Goal: Task Accomplishment & Management: Manage account settings

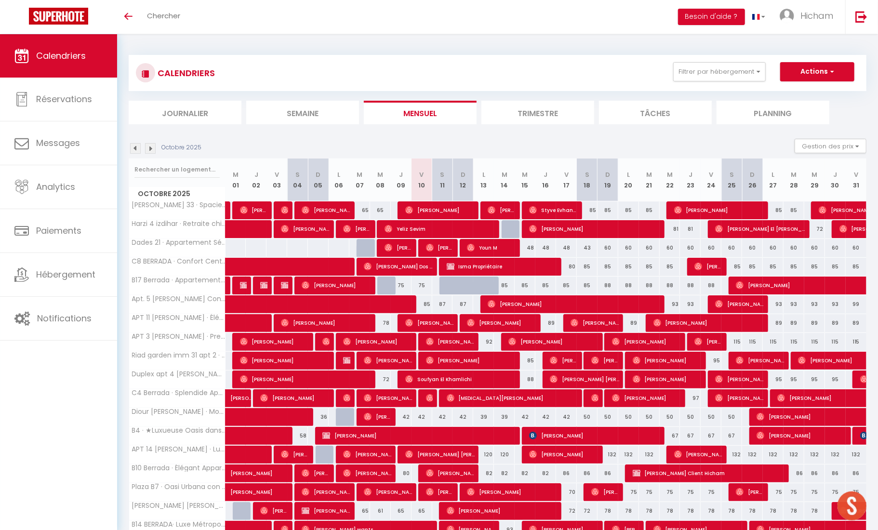
scroll to position [2, 0]
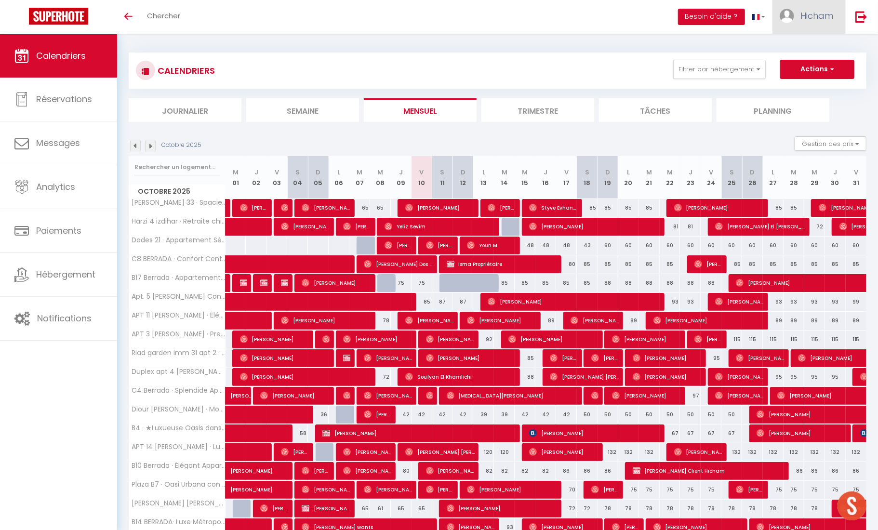
click at [798, 27] on link "Hicham" at bounding box center [809, 17] width 73 height 34
click at [798, 51] on link "Paramètres" at bounding box center [806, 48] width 71 height 16
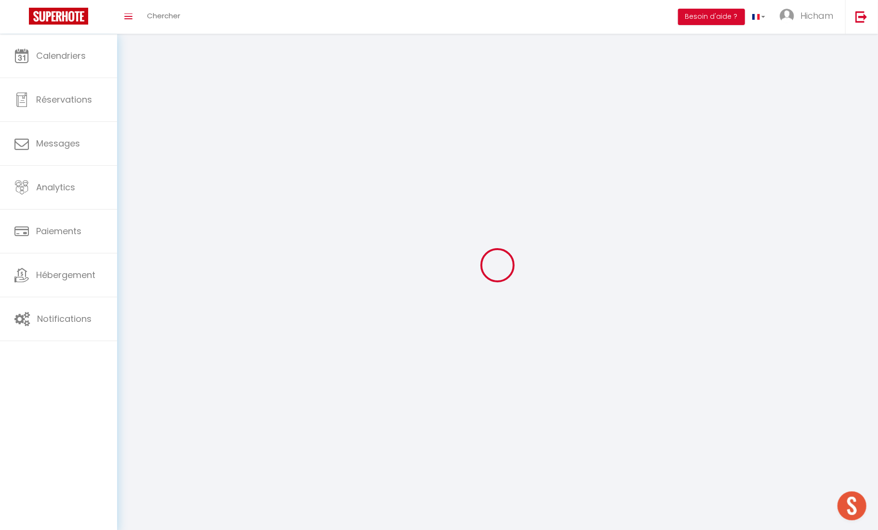
type input "Hicham"
type input "Boussarsaouane"
type input "[PHONE_NUMBER]"
type input "[STREET_ADDRESS]"
type input "40000"
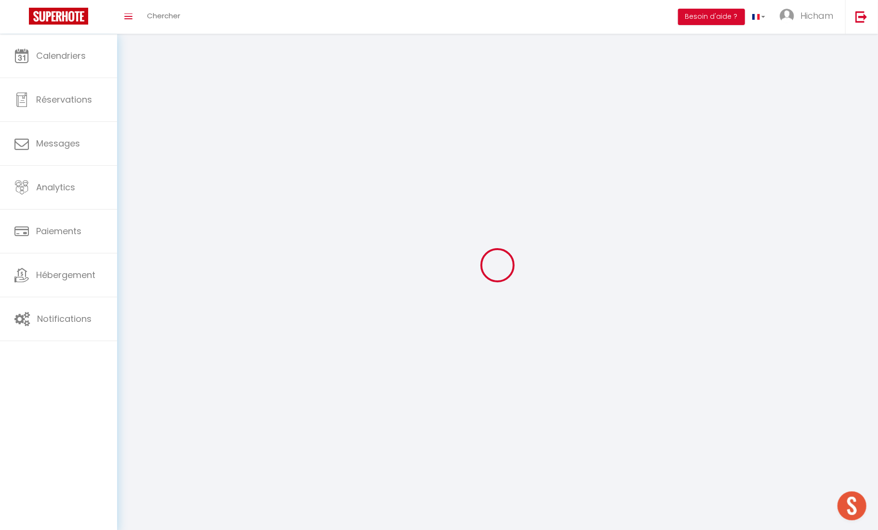
type input "[GEOGRAPHIC_DATA]"
type input "xKTCzCcSPIKBid7xPy4ykUYuZ"
type input "A2ycFfeBJRYbyta5Y6FoAWbo9"
select select "146"
select select "28"
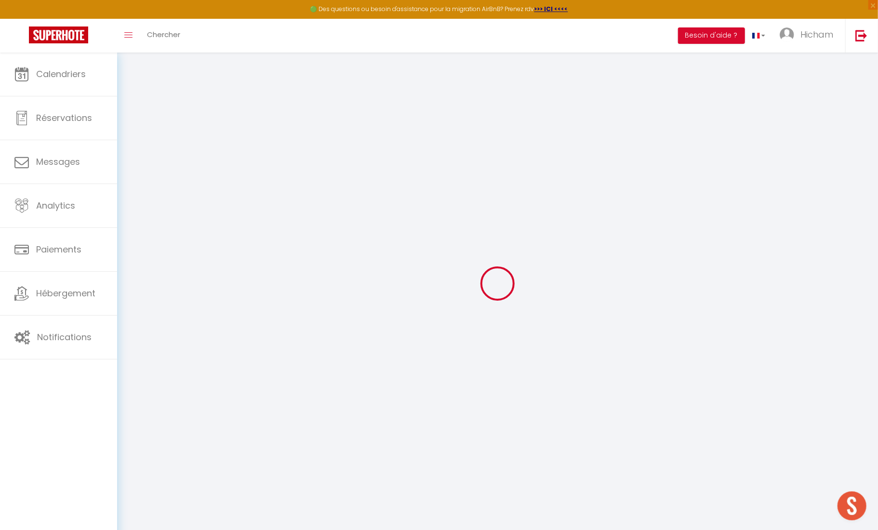
type input "xKTCzCcSPIKBid7xPy4ykUYuZ"
type input "A2ycFfeBJRYbyta5Y6FoAWbo9"
type input "[URL][DOMAIN_NAME]"
select select "fr"
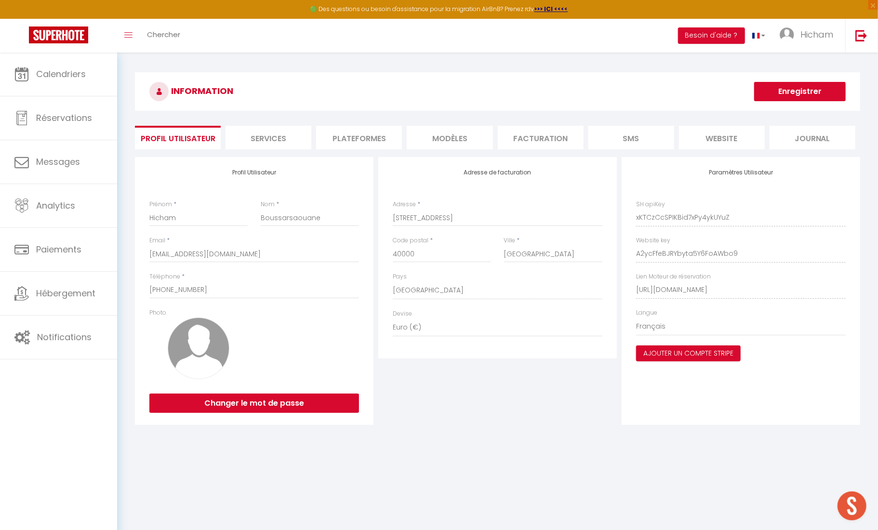
click at [393, 139] on li "Plateformes" at bounding box center [359, 138] width 86 height 24
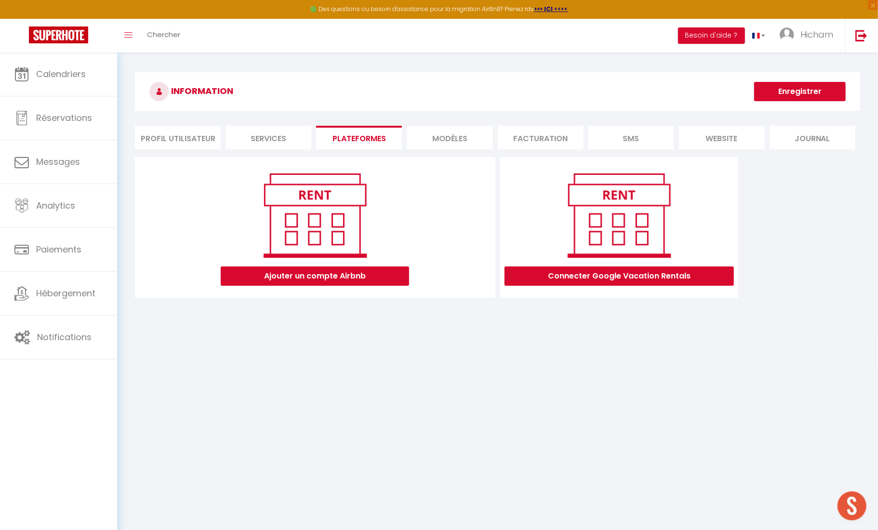
click at [448, 134] on li "MODÈLES" at bounding box center [450, 138] width 86 height 24
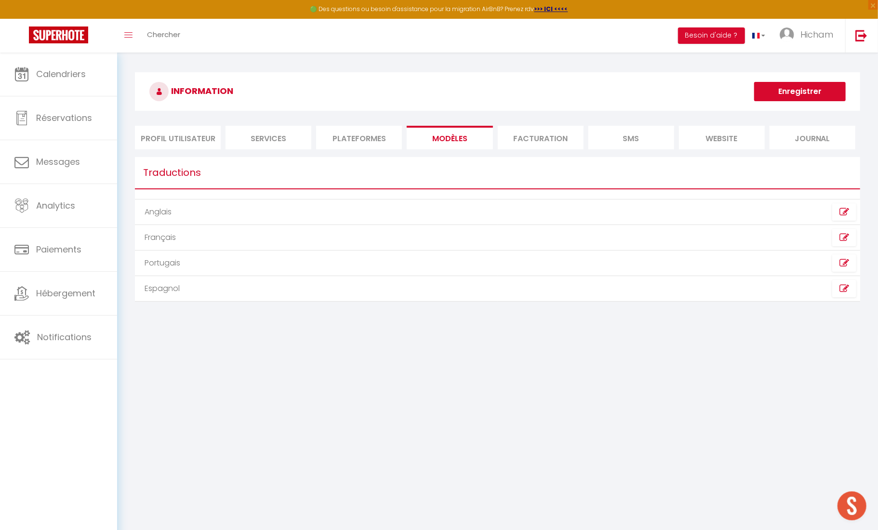
drag, startPoint x: 509, startPoint y: 134, endPoint x: 624, endPoint y: 140, distance: 114.8
click at [509, 134] on li "Facturation" at bounding box center [541, 138] width 86 height 24
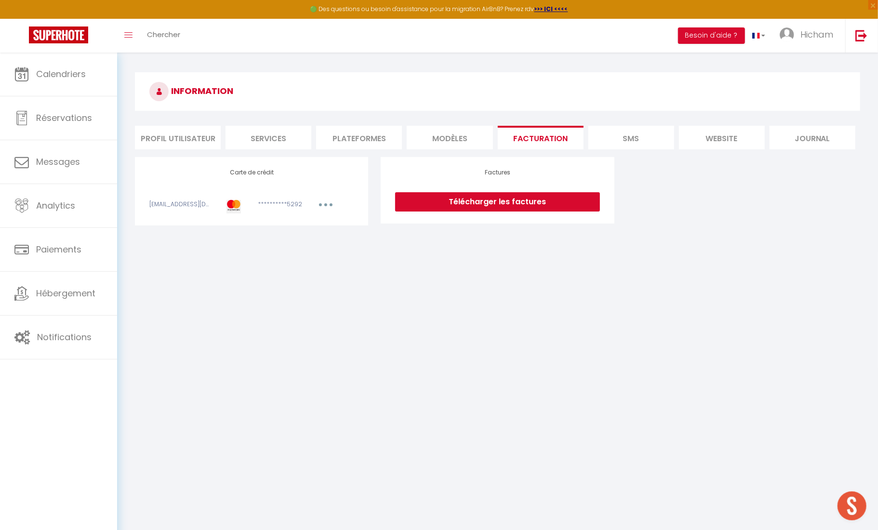
click at [381, 139] on li "Plateformes" at bounding box center [359, 138] width 86 height 24
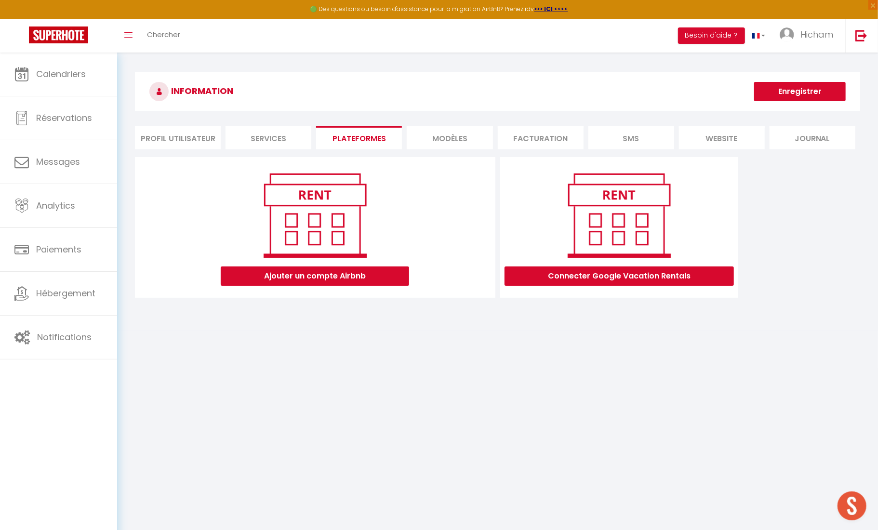
click at [800, 133] on li "Journal" at bounding box center [813, 138] width 86 height 24
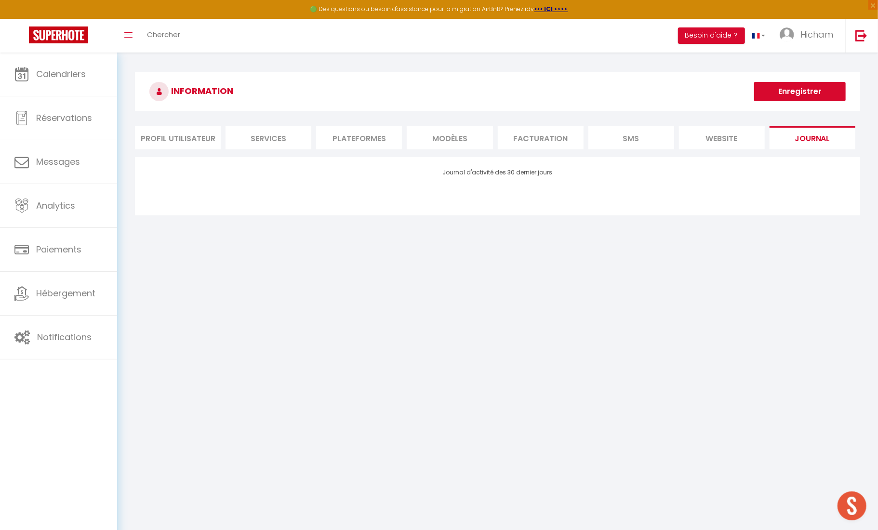
drag, startPoint x: 725, startPoint y: 134, endPoint x: 625, endPoint y: 134, distance: 100.2
click at [725, 134] on li "website" at bounding box center [722, 138] width 86 height 24
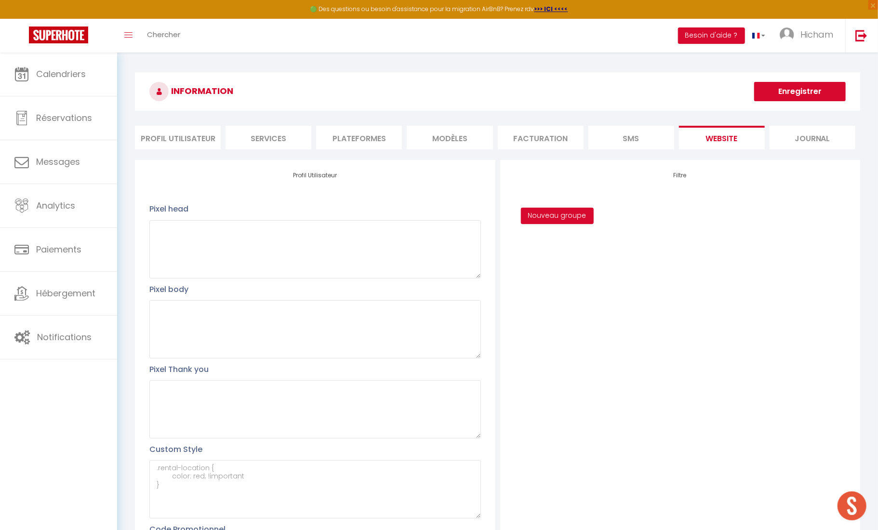
drag, startPoint x: 379, startPoint y: 136, endPoint x: 370, endPoint y: 142, distance: 11.5
click at [378, 136] on li "Plateformes" at bounding box center [359, 138] width 86 height 24
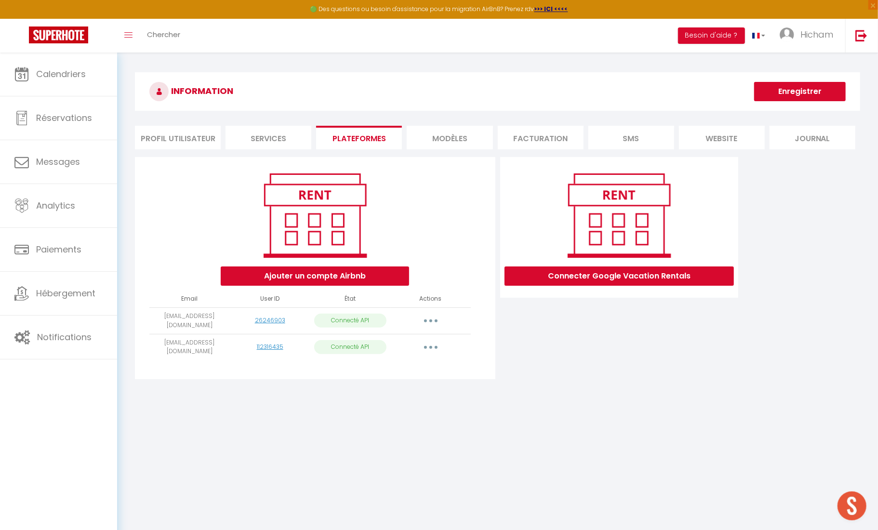
click at [431, 346] on icon "button" at bounding box center [430, 347] width 3 height 3
click at [402, 362] on link "Importer les appartements" at bounding box center [388, 369] width 107 height 16
select select "32092"
select select "32093"
select select "32094"
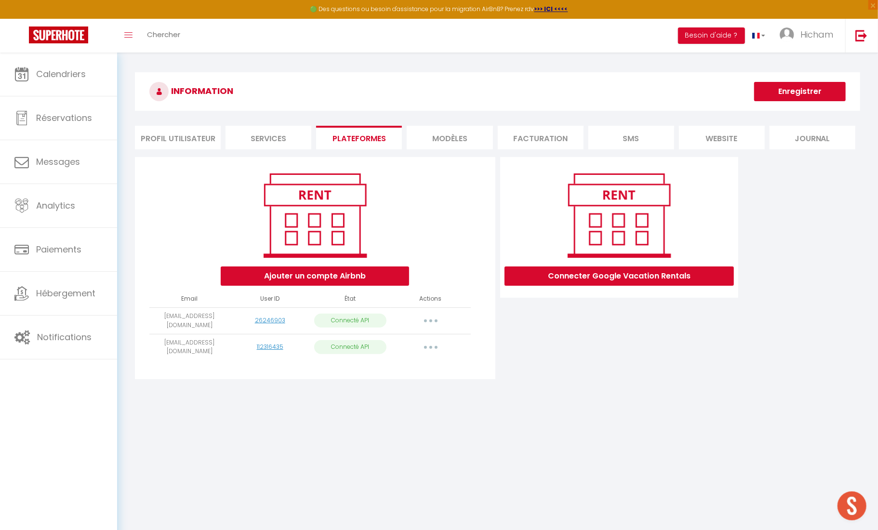
select select "75571"
select select "35550"
select select "43150"
select select "44205"
select select "47463"
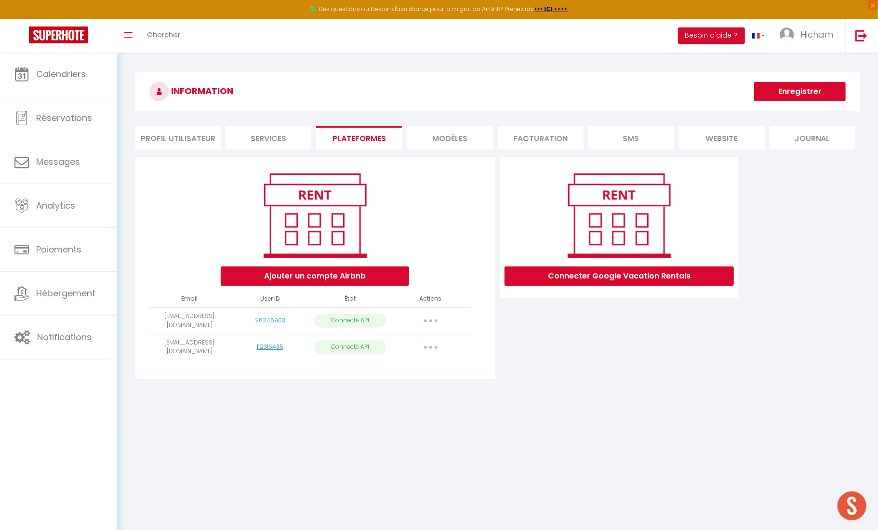
select select "47464"
select select "47465"
select select "47466"
select select "48542"
select select "49653"
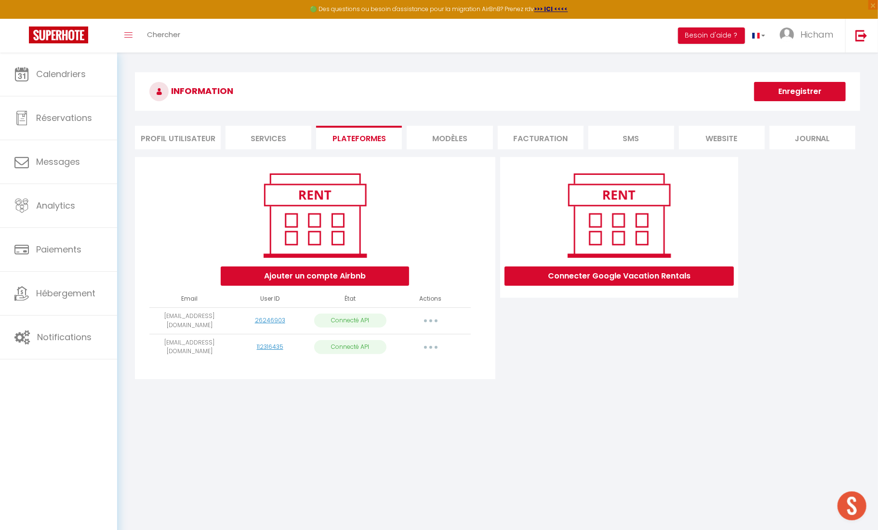
select select "52919"
select select "52920"
select select "60141"
select select "57085"
select select "60142"
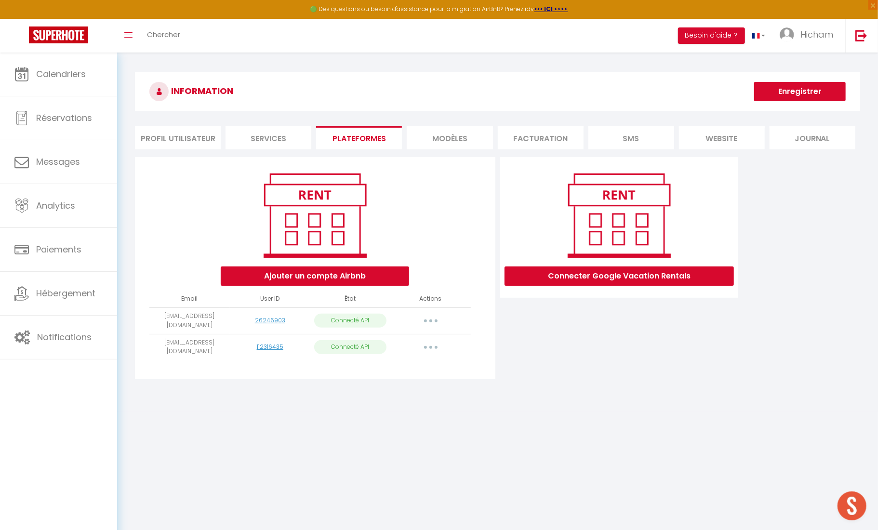
select select "56925"
select select "61643"
select select "58073"
select select "63302"
select select "63942"
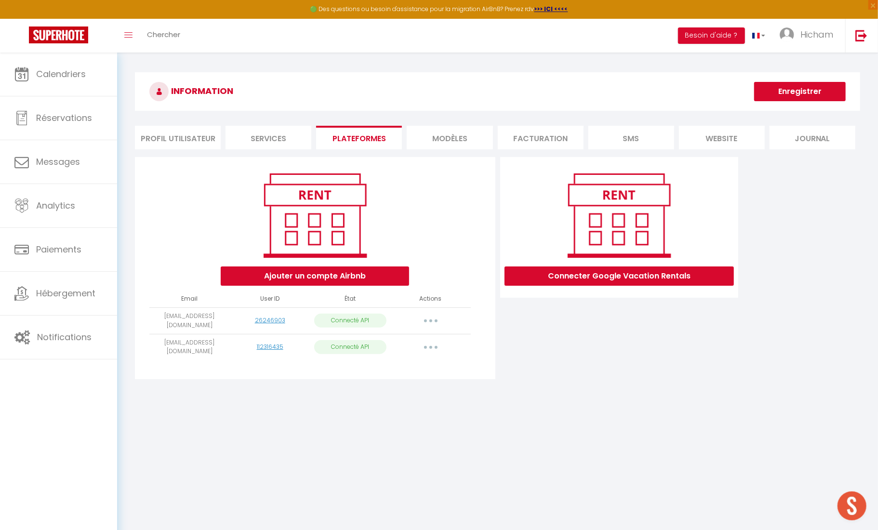
select select "67667"
select select "71269"
select select
select select "74852"
select select "75713"
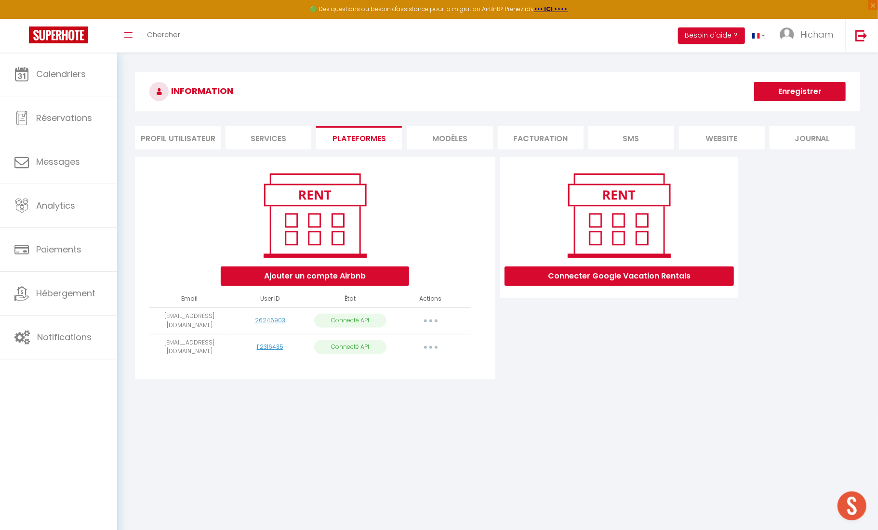
select select "75706"
select select "75707"
select select "75812"
select select "76451"
select select
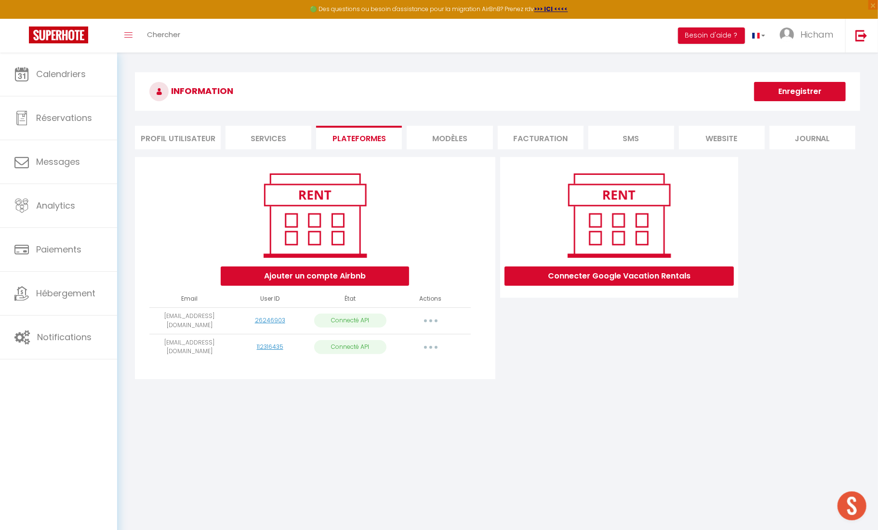
select select "77515"
select select
select select "78473"
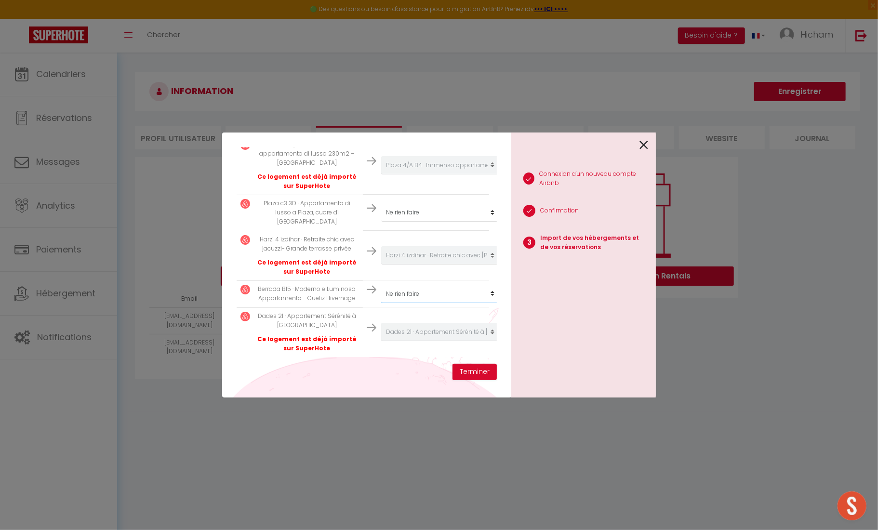
scroll to position [1796, 0]
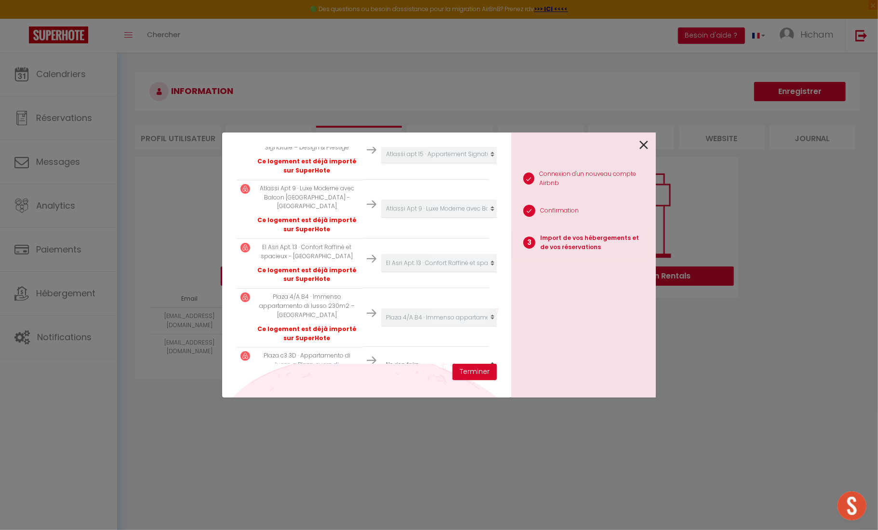
select select "create_new"
click at [480, 370] on button "Terminer" at bounding box center [475, 372] width 44 height 16
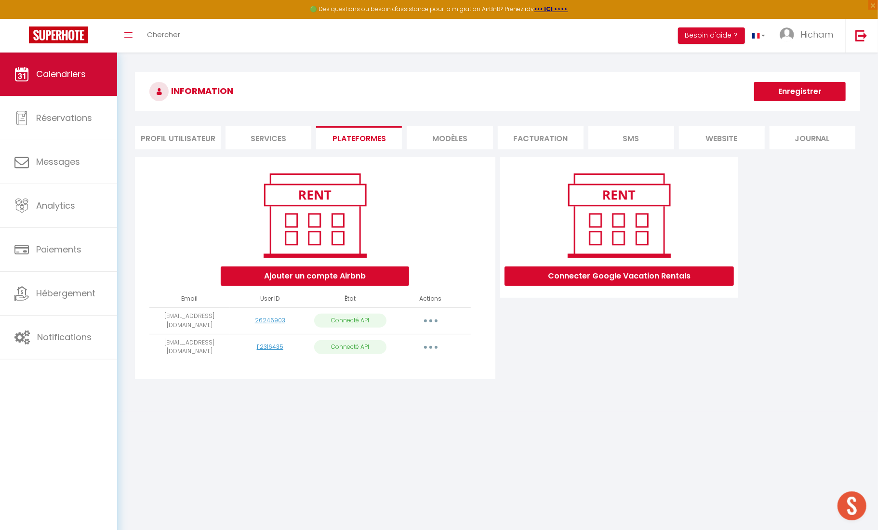
click at [63, 75] on span "Calendriers" at bounding box center [61, 74] width 50 height 12
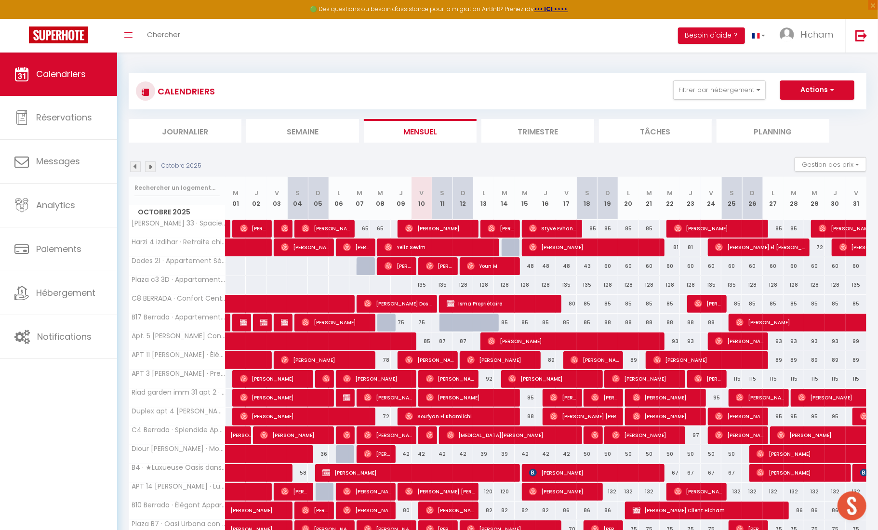
drag, startPoint x: 833, startPoint y: 166, endPoint x: 824, endPoint y: 171, distance: 10.2
click at [833, 166] on button "Gestion des prix" at bounding box center [831, 164] width 72 height 14
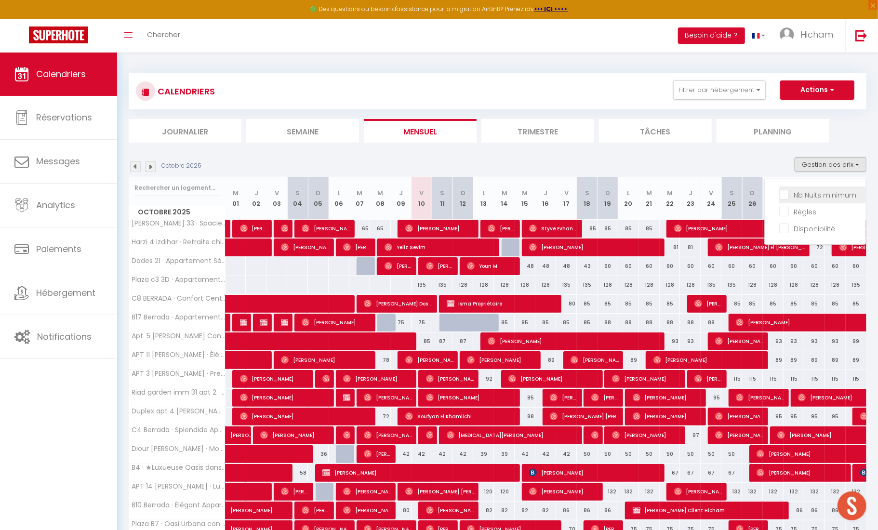
click at [809, 193] on input "Nb Nuits minimum" at bounding box center [822, 194] width 87 height 10
checkbox input "true"
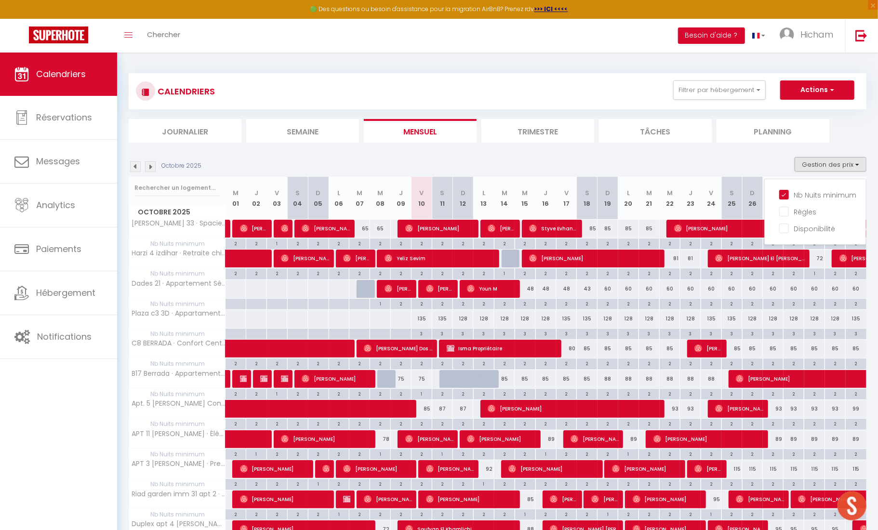
click at [822, 163] on button "Gestion des prix" at bounding box center [831, 164] width 72 height 14
drag, startPoint x: 821, startPoint y: 163, endPoint x: 813, endPoint y: 181, distance: 19.0
click at [821, 163] on button "Gestion des prix" at bounding box center [831, 164] width 72 height 14
click at [787, 229] on input "Disponibilité" at bounding box center [822, 228] width 87 height 10
checkbox input "true"
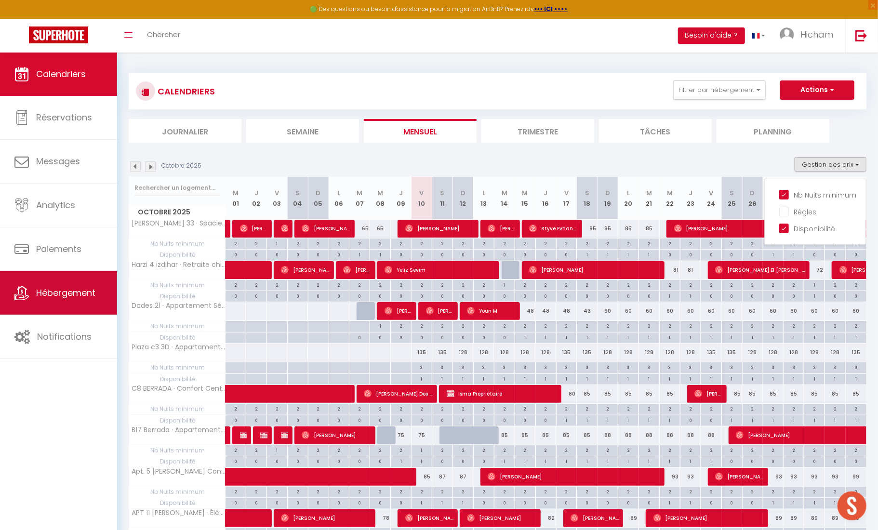
click at [67, 300] on link "Hébergement" at bounding box center [58, 292] width 117 height 43
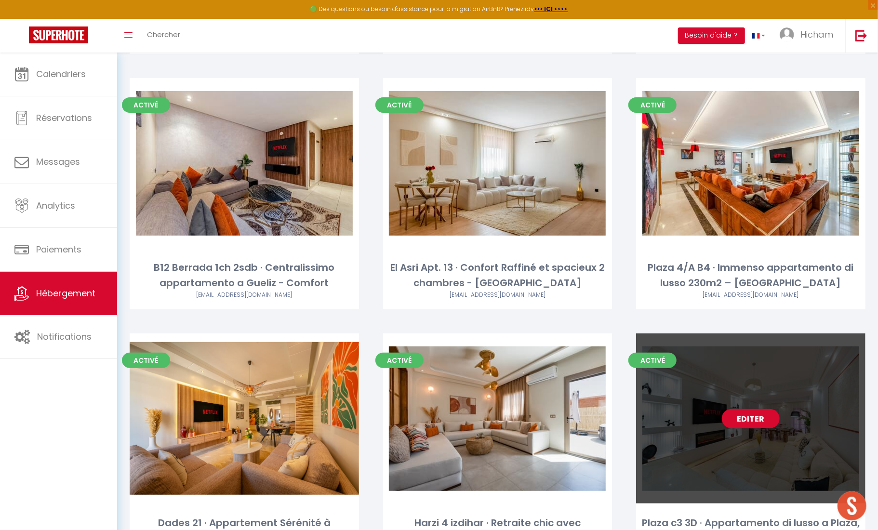
scroll to position [2658, 0]
click at [747, 410] on link "Editer" at bounding box center [751, 419] width 58 height 19
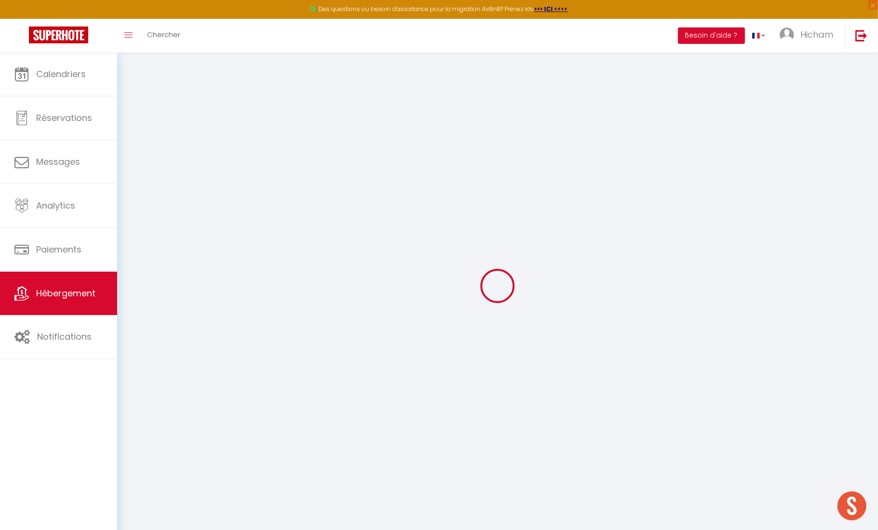
select select
checkbox input "false"
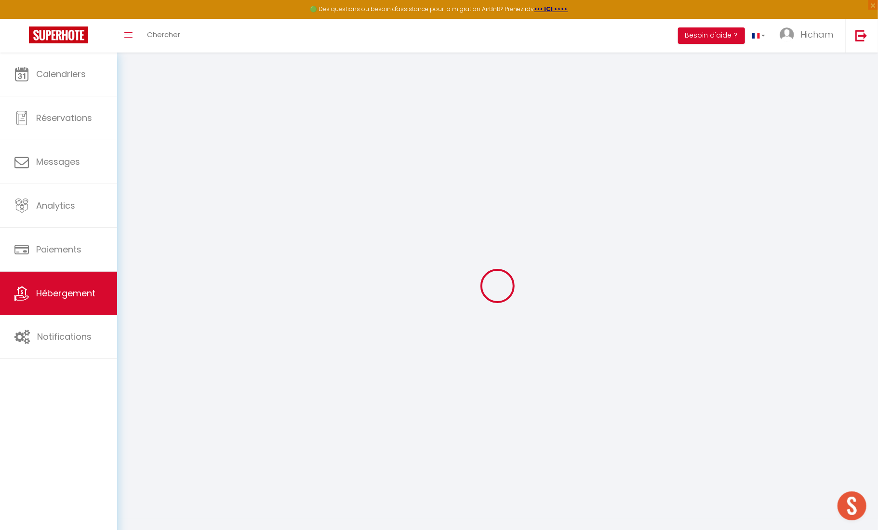
select select
checkbox input "false"
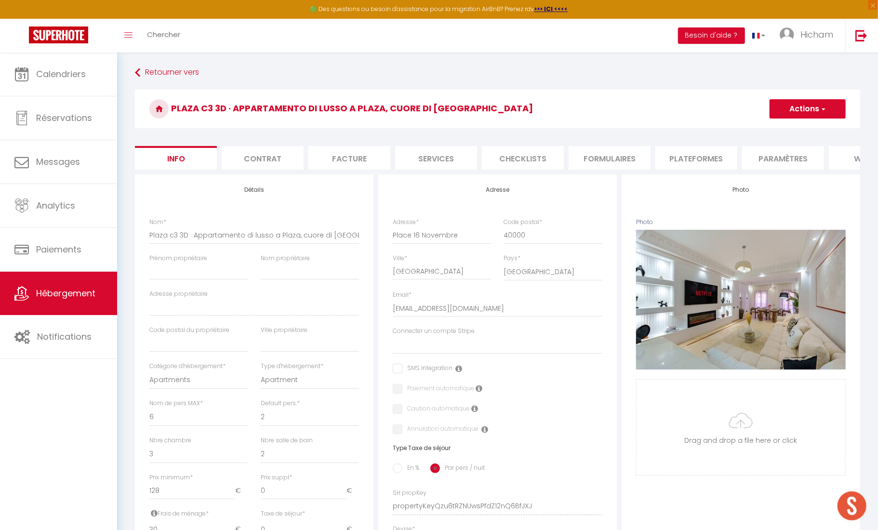
click at [714, 163] on li "Plateformes" at bounding box center [696, 158] width 82 height 24
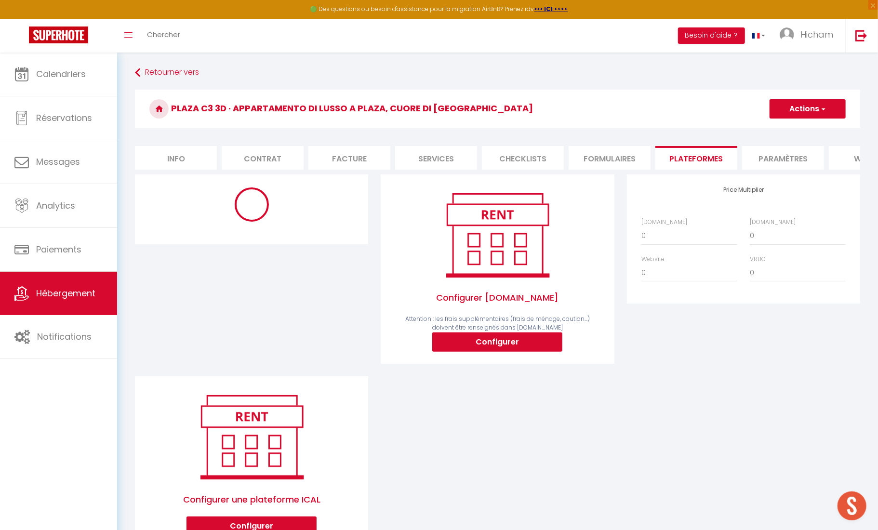
select select "well_reviewed_guests"
select select "EUR"
select select
select select "8195-1502952172969794518"
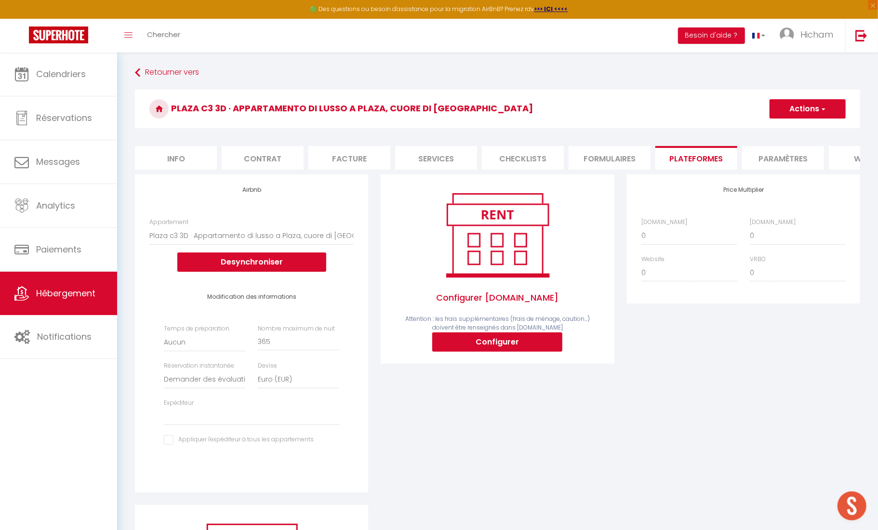
click at [174, 440] on input "checkbox" at bounding box center [239, 440] width 150 height 10
checkbox input "true"
select select
click at [174, 440] on input "checkbox" at bounding box center [239, 440] width 150 height 10
checkbox input "false"
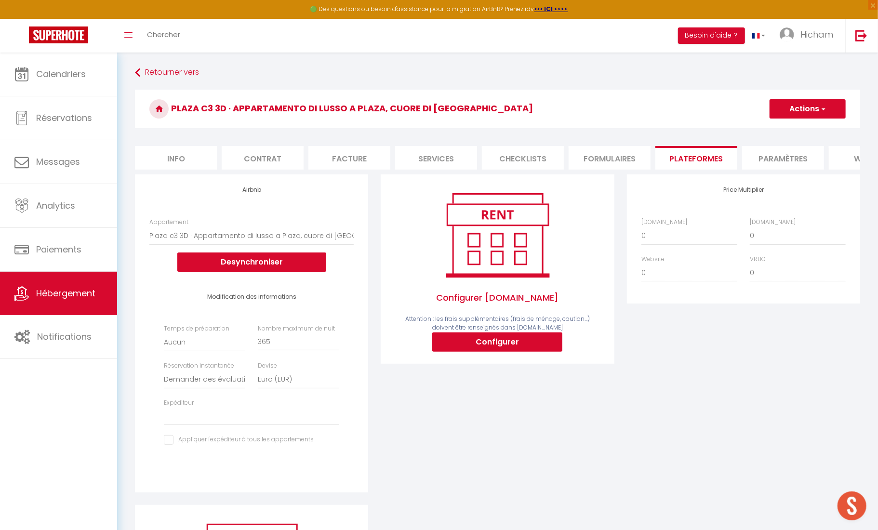
select select
click at [245, 296] on h4 "Modification des informations" at bounding box center [251, 296] width 175 height 7
click at [784, 165] on li "Paramètres" at bounding box center [783, 158] width 82 height 24
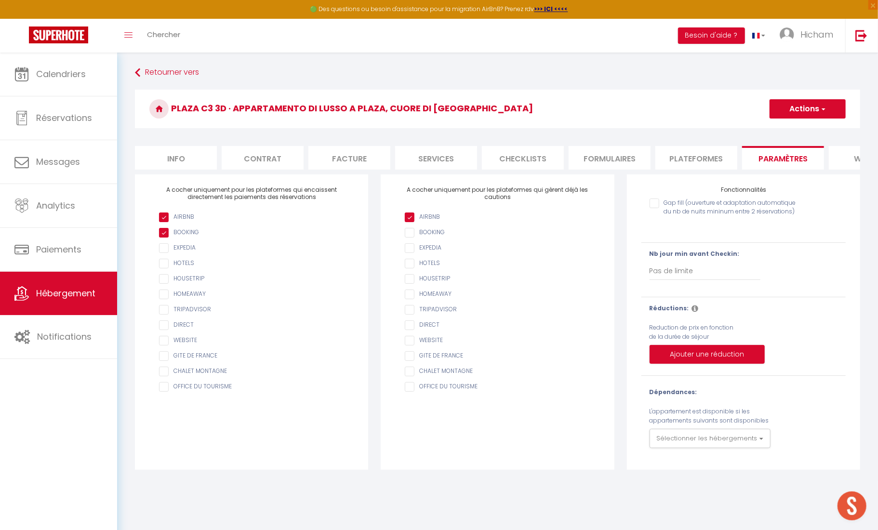
click at [650, 202] on input "Gap fill (ouverture et adaptation automatique du nb de nuits mininum entre 2 ré…" at bounding box center [726, 204] width 153 height 10
checkbox input "true"
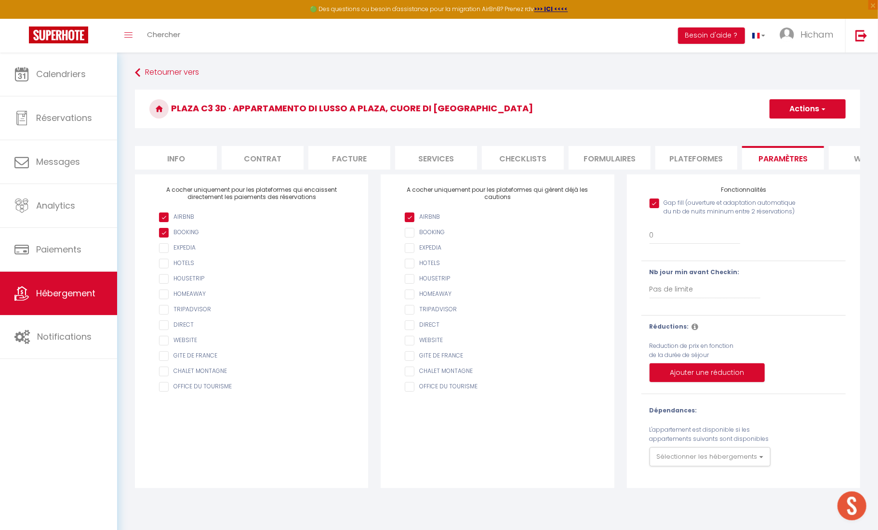
click at [800, 104] on button "Actions" at bounding box center [808, 108] width 76 height 19
click at [790, 128] on input "Enregistrer" at bounding box center [797, 130] width 36 height 10
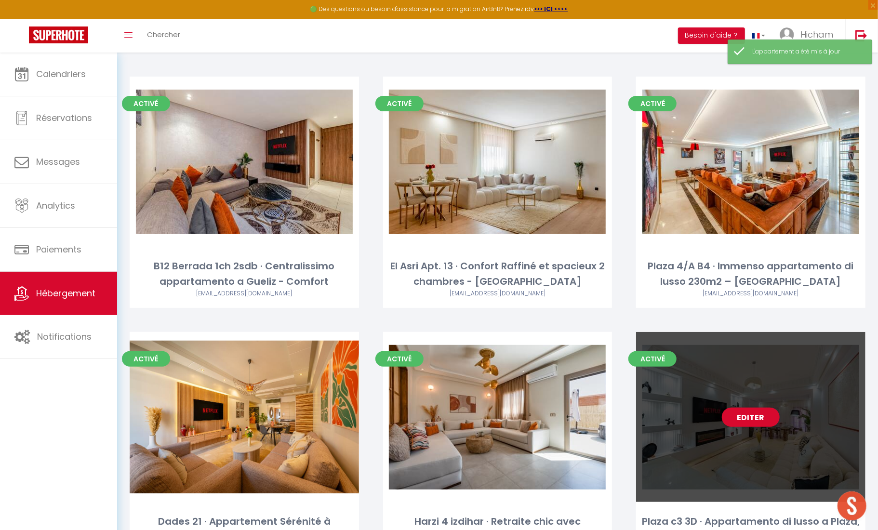
scroll to position [2658, 0]
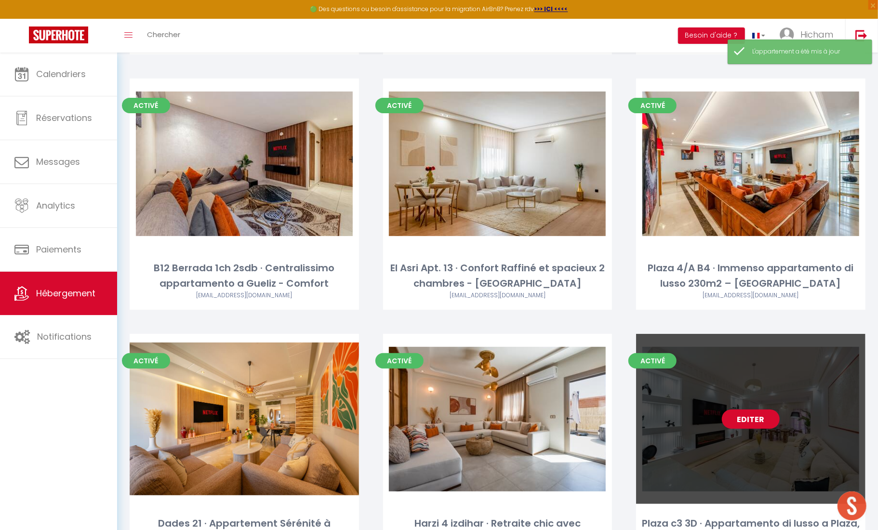
click at [743, 410] on link "Editer" at bounding box center [751, 419] width 58 height 19
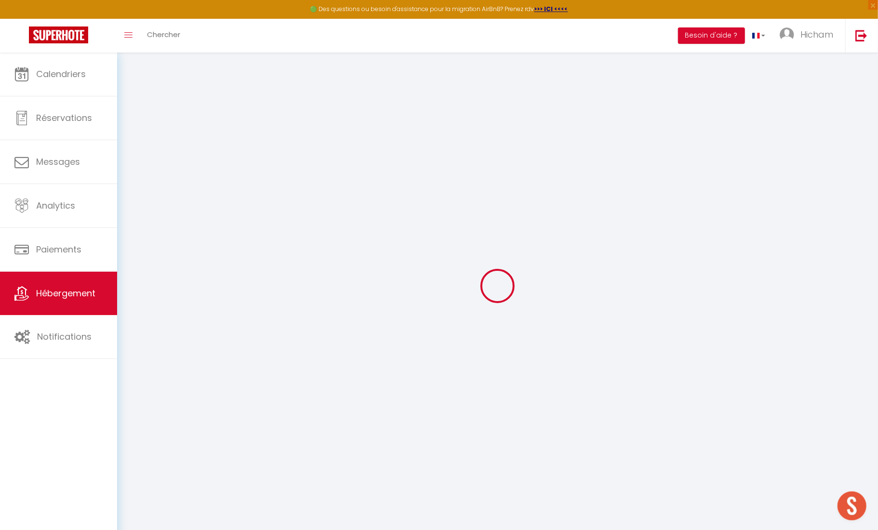
select select
checkbox input "false"
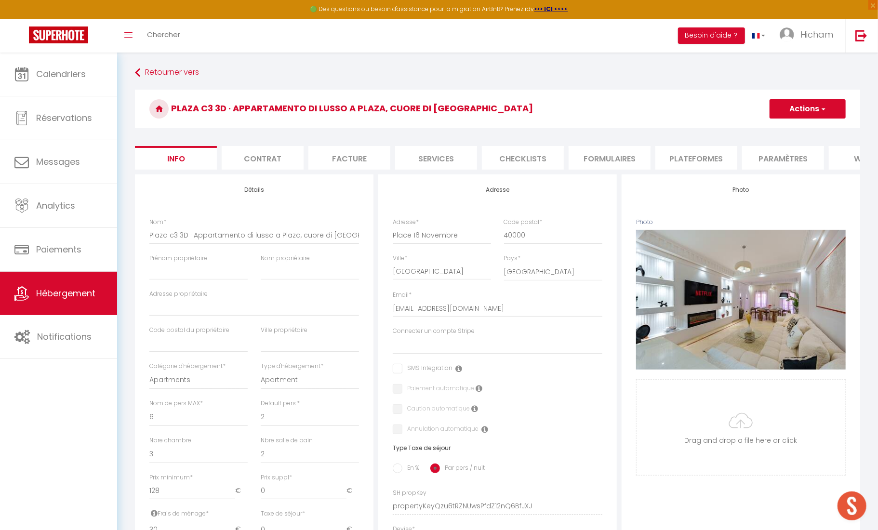
select select
checkbox input "false"
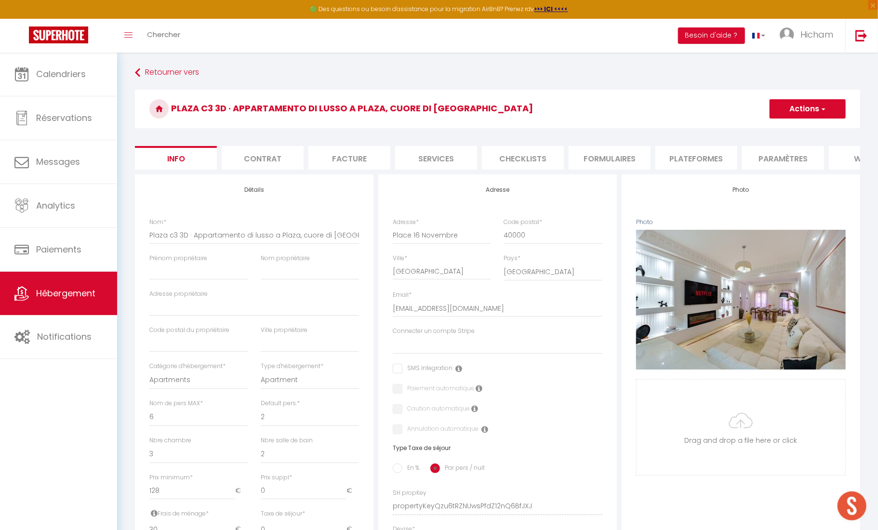
click at [268, 159] on li "Contrat" at bounding box center [263, 158] width 82 height 24
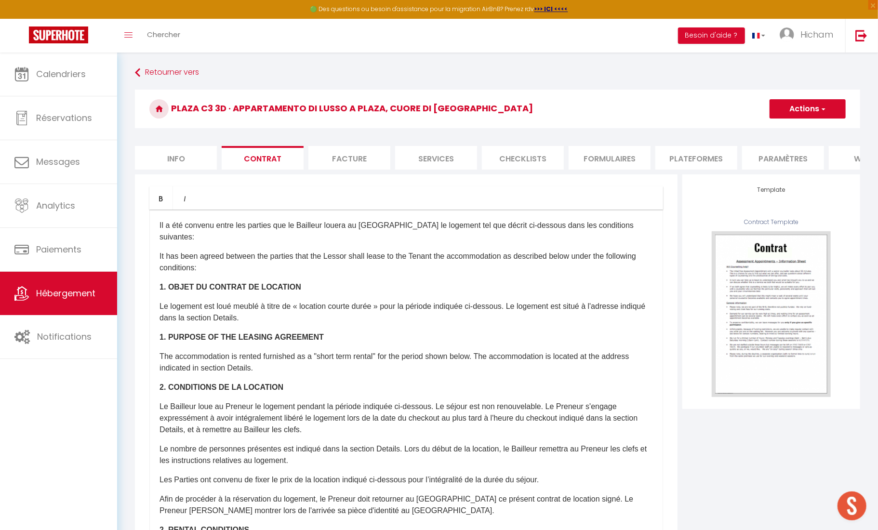
click at [188, 155] on li "Info" at bounding box center [176, 158] width 82 height 24
select select
checkbox input "false"
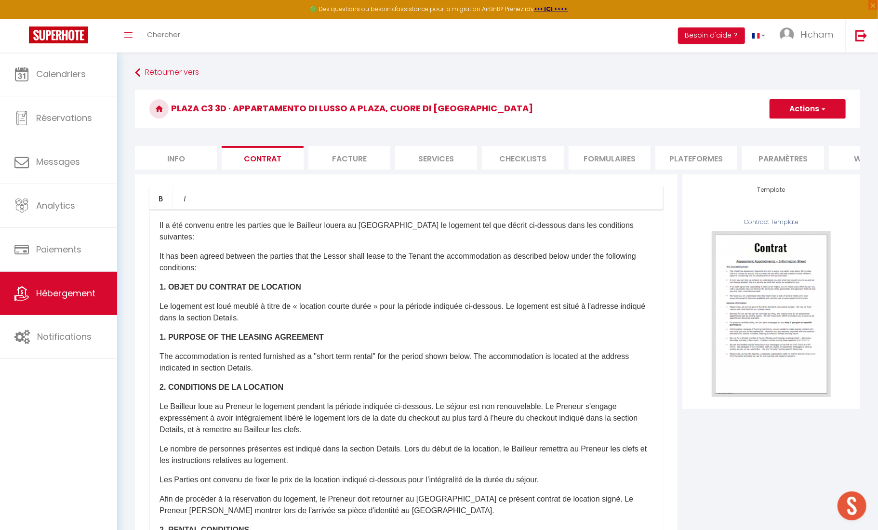
checkbox input "false"
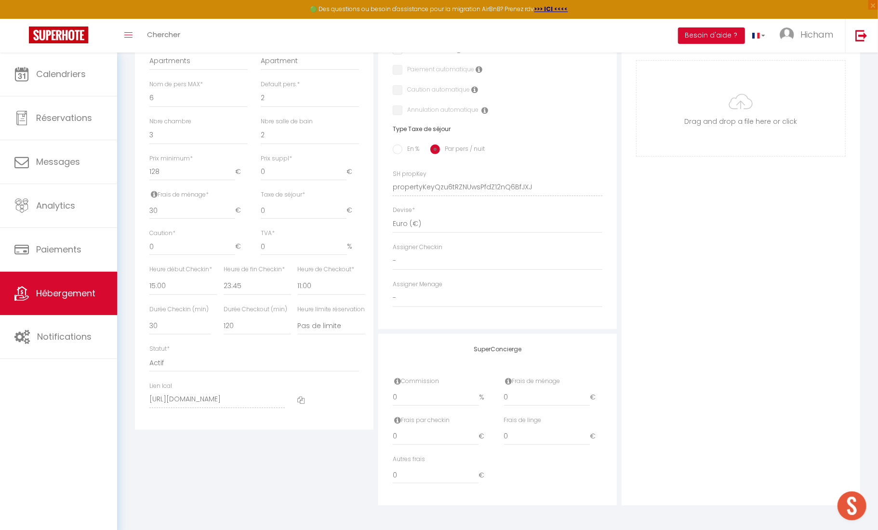
scroll to position [318, 0]
select select "26730"
select select
checkbox input "false"
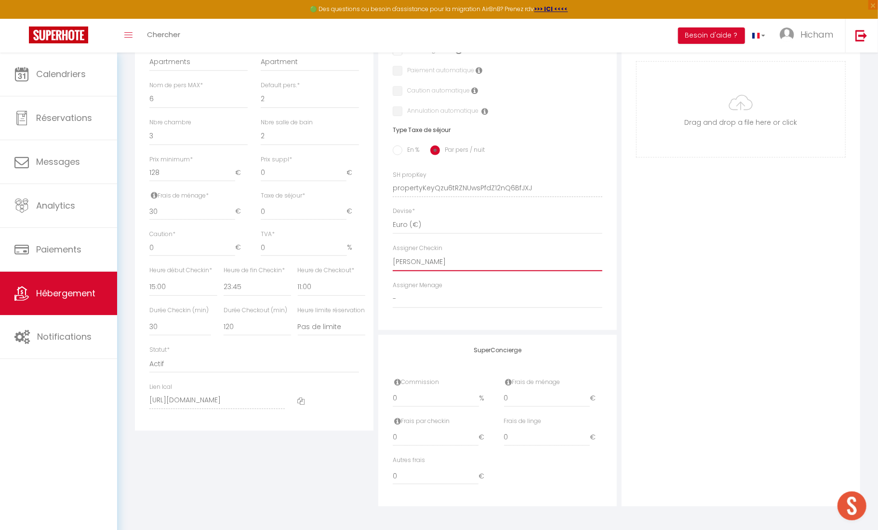
checkbox input "false"
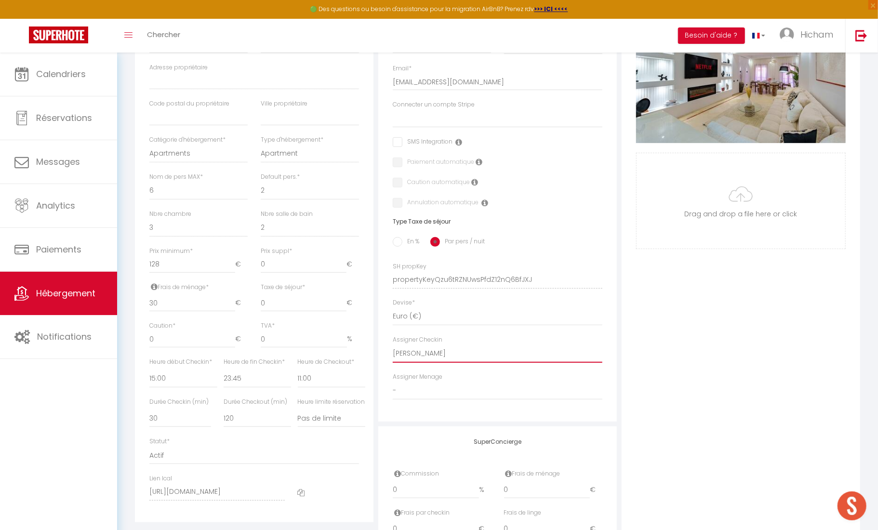
scroll to position [227, 0]
select select "31221"
select select
checkbox input "false"
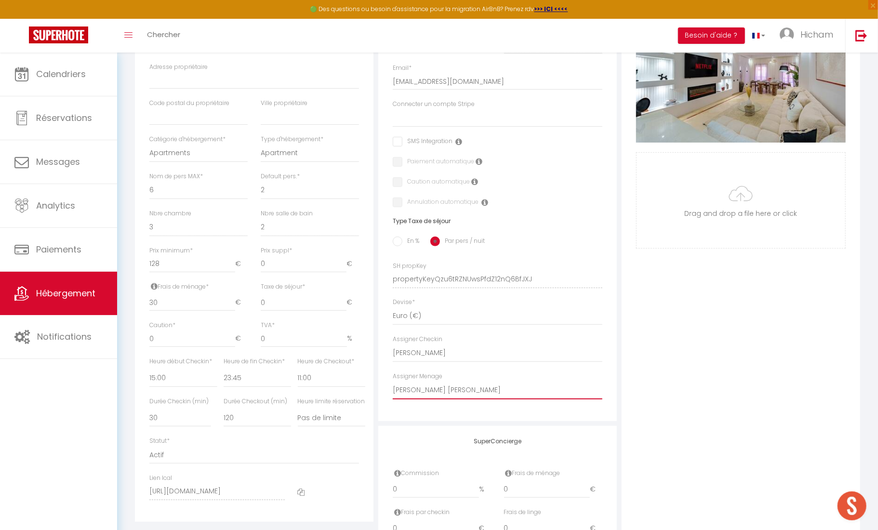
checkbox input "false"
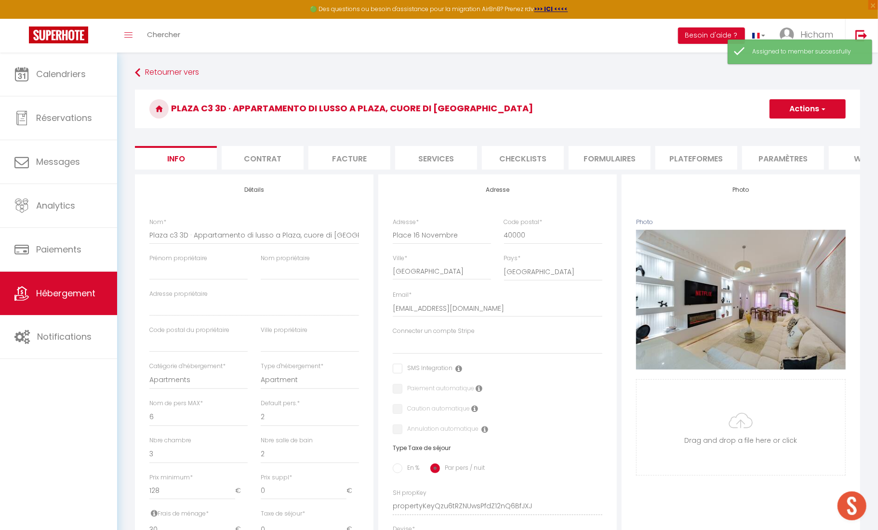
scroll to position [0, 0]
click at [289, 158] on li "Contrat" at bounding box center [263, 158] width 82 height 24
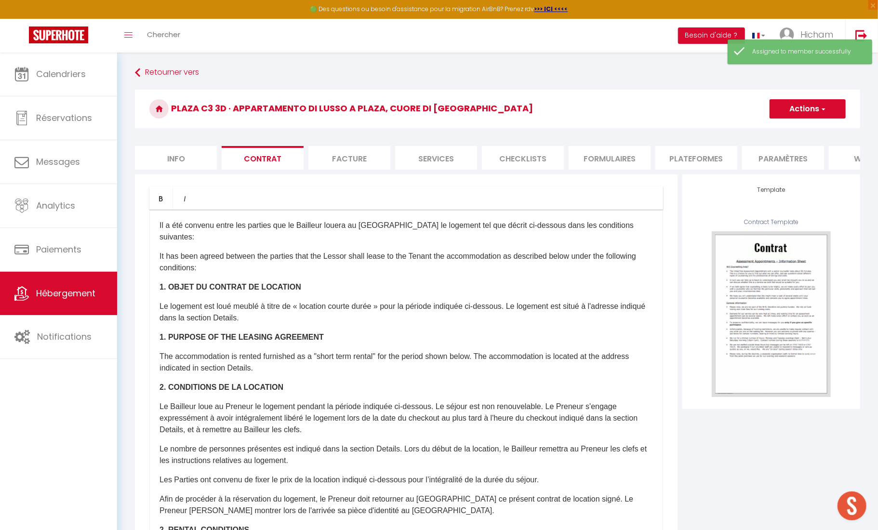
drag, startPoint x: 339, startPoint y: 155, endPoint x: 359, endPoint y: 155, distance: 19.8
click at [339, 155] on li "Facture" at bounding box center [349, 158] width 82 height 24
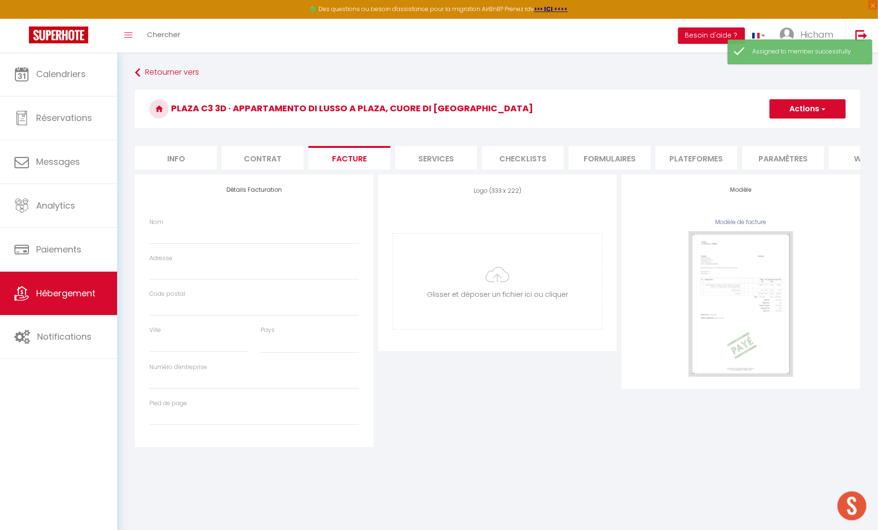
select select
drag, startPoint x: 427, startPoint y: 158, endPoint x: 499, endPoint y: 158, distance: 72.3
click at [427, 158] on li "Services" at bounding box center [436, 158] width 82 height 24
select select
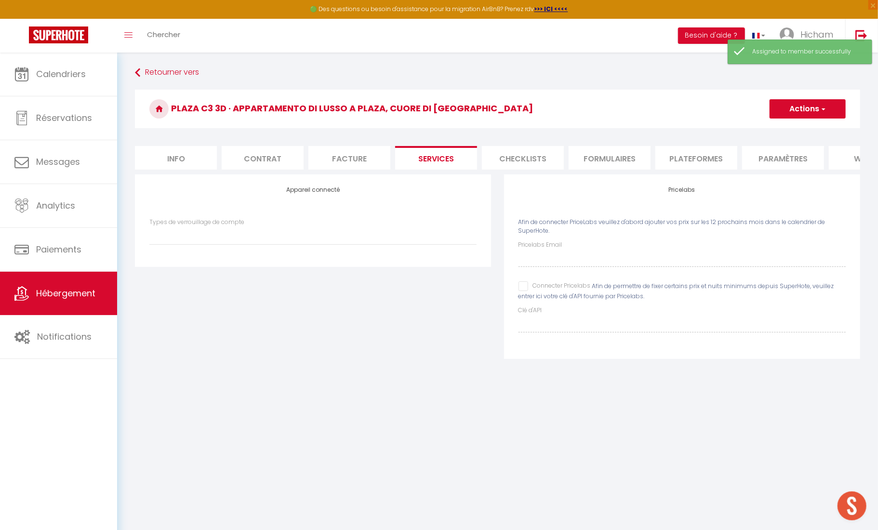
click at [516, 160] on li "Checklists" at bounding box center [523, 158] width 82 height 24
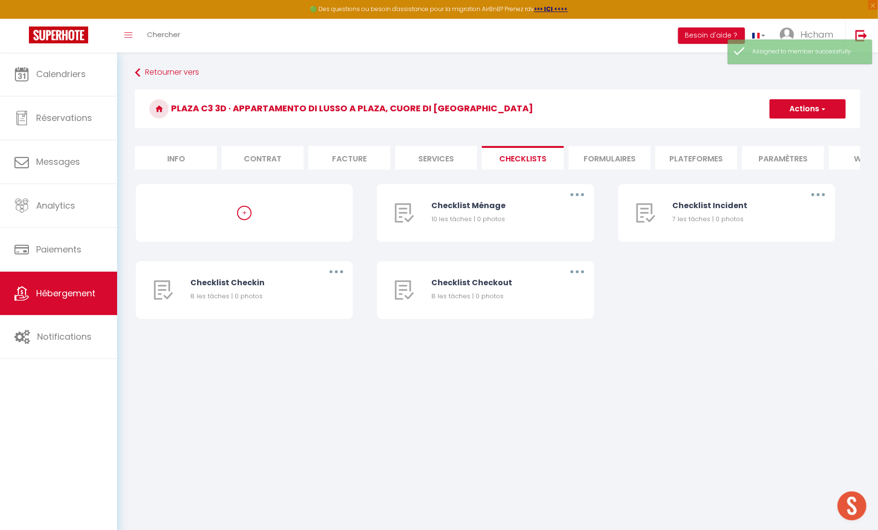
drag, startPoint x: 626, startPoint y: 160, endPoint x: 703, endPoint y: 161, distance: 77.1
click at [626, 160] on li "Formulaires" at bounding box center [610, 158] width 82 height 24
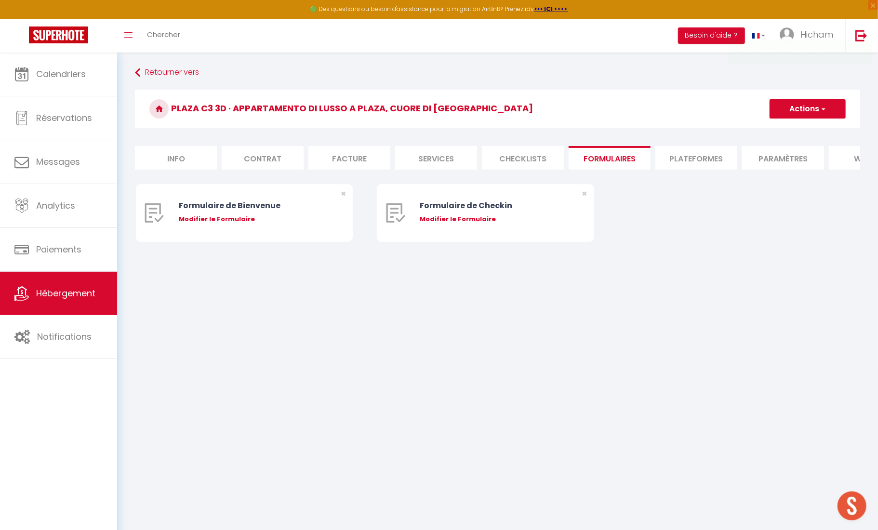
click at [713, 160] on li "Plateformes" at bounding box center [696, 158] width 82 height 24
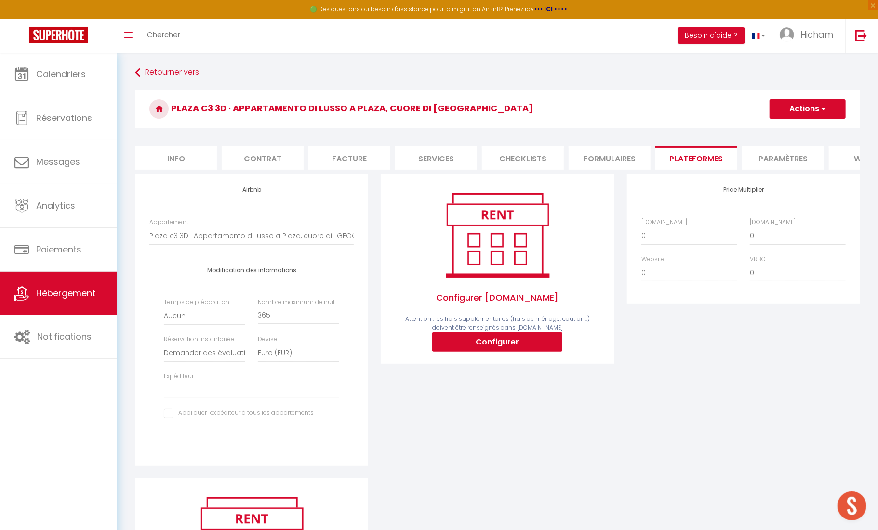
click at [772, 161] on li "Paramètres" at bounding box center [783, 158] width 82 height 24
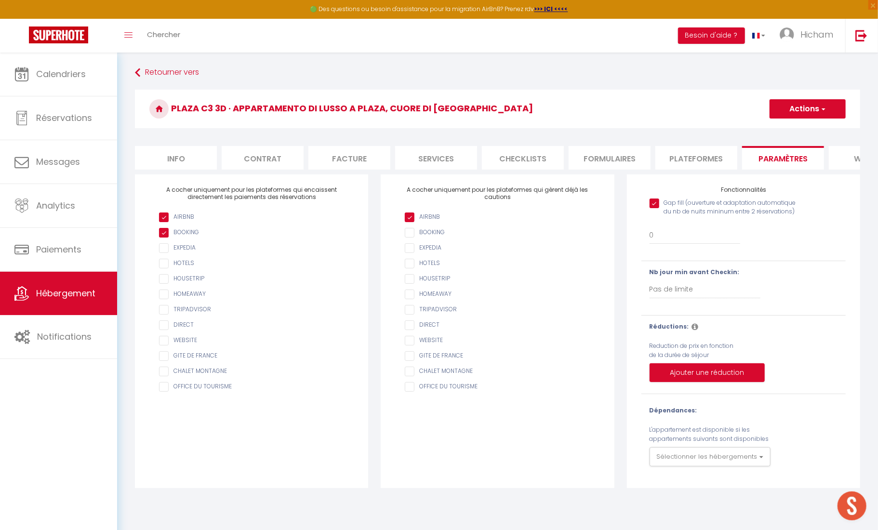
click at [837, 159] on li "website" at bounding box center [870, 158] width 82 height 24
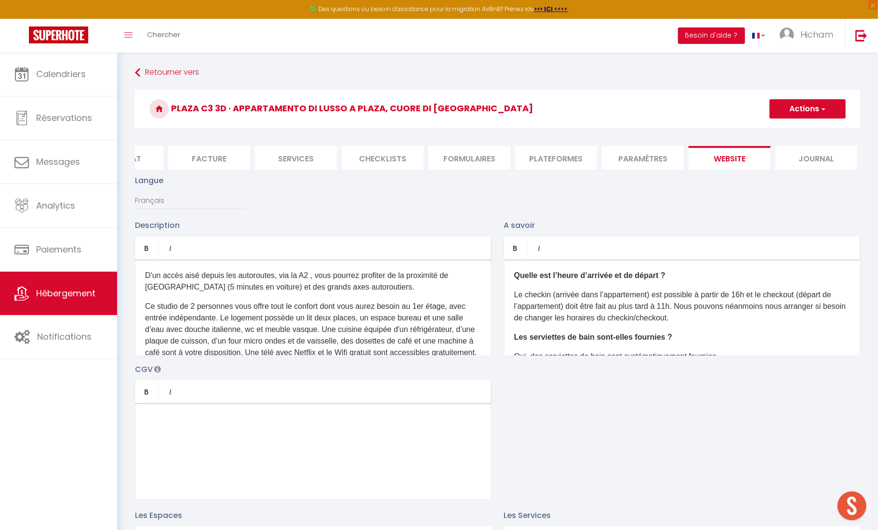
scroll to position [0, 137]
click at [655, 151] on li "Paramètres" at bounding box center [646, 158] width 82 height 24
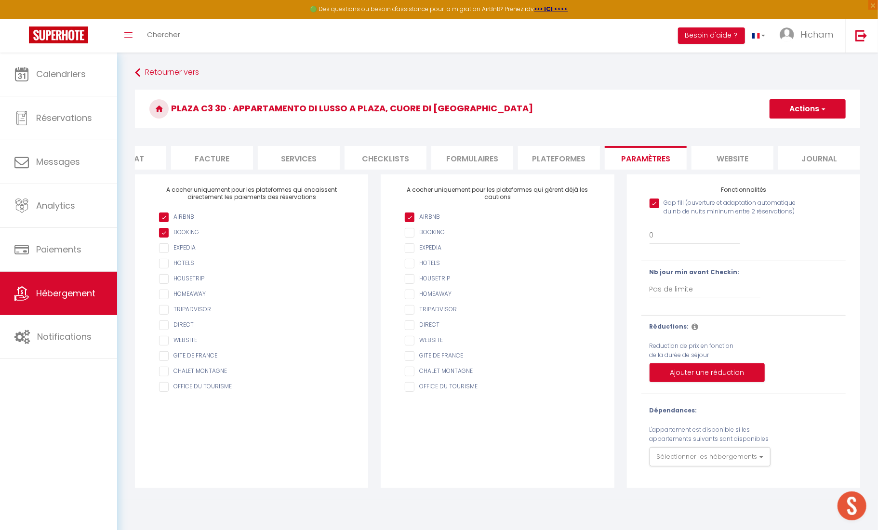
click at [561, 153] on li "Plateformes" at bounding box center [559, 158] width 82 height 24
select select
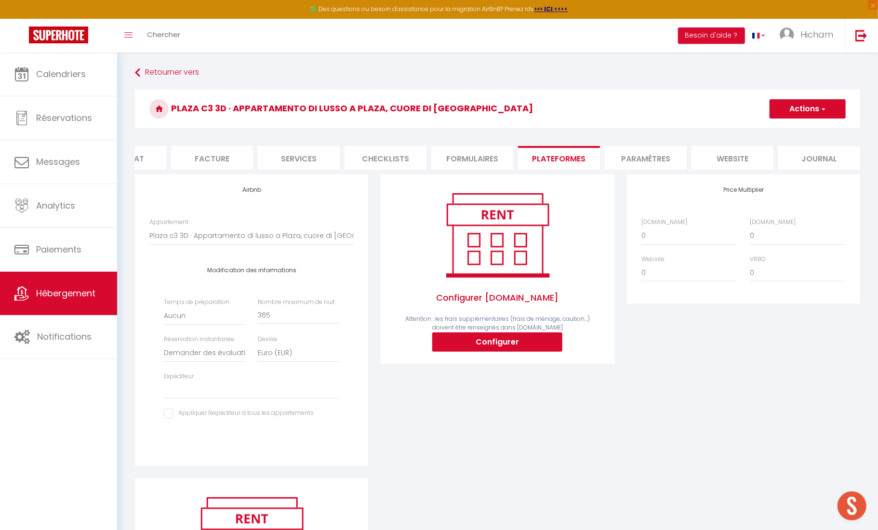
click at [468, 162] on li "Formulaires" at bounding box center [472, 158] width 82 height 24
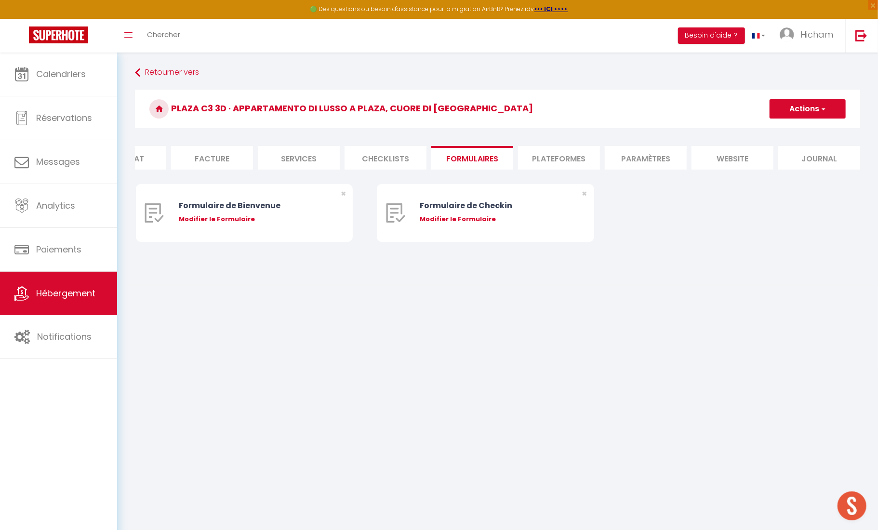
drag, startPoint x: 376, startPoint y: 160, endPoint x: 307, endPoint y: 166, distance: 70.1
click at [376, 160] on li "Checklists" at bounding box center [386, 158] width 82 height 24
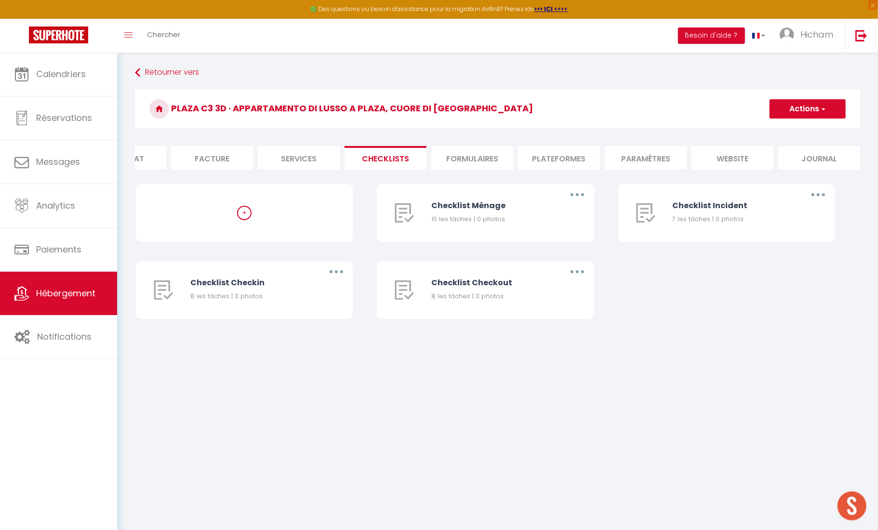
click at [298, 161] on li "Services" at bounding box center [299, 158] width 82 height 24
select select
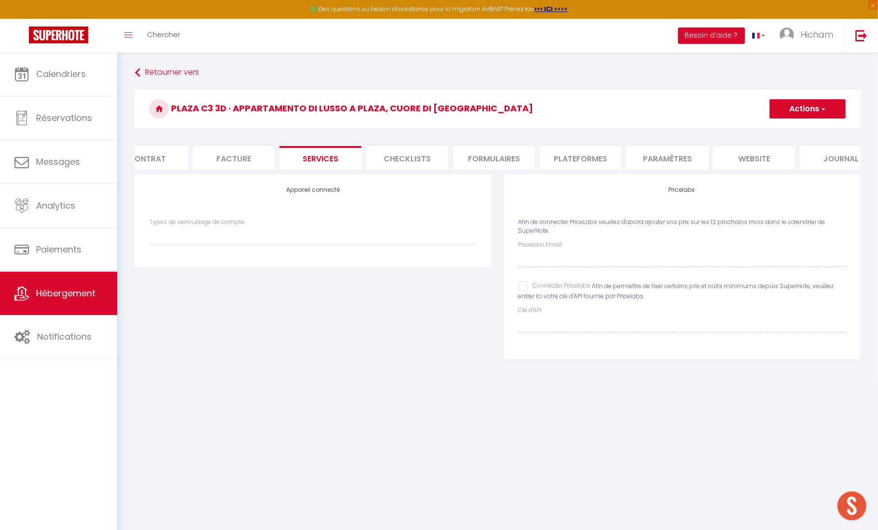
scroll to position [0, 115]
click at [236, 158] on li "Facture" at bounding box center [235, 158] width 82 height 24
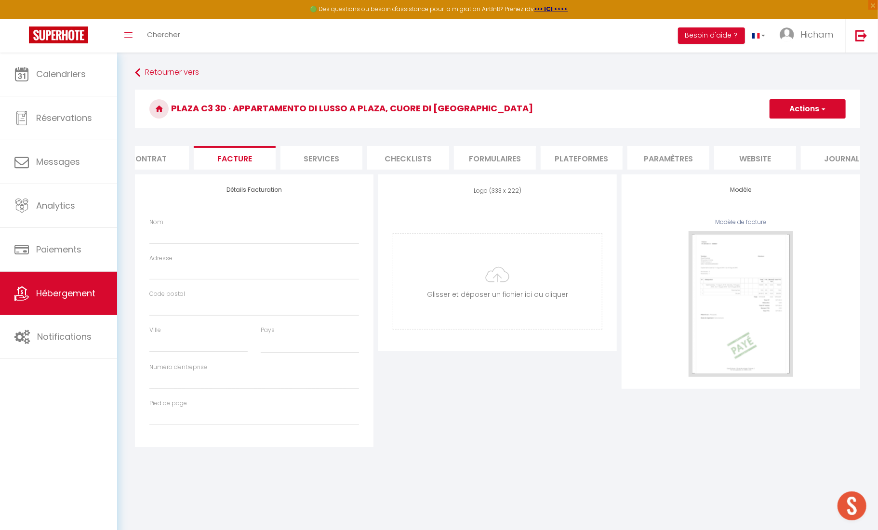
select select
drag, startPoint x: 162, startPoint y: 160, endPoint x: 150, endPoint y: 163, distance: 13.0
click at [162, 160] on li "Contrat" at bounding box center [148, 158] width 82 height 24
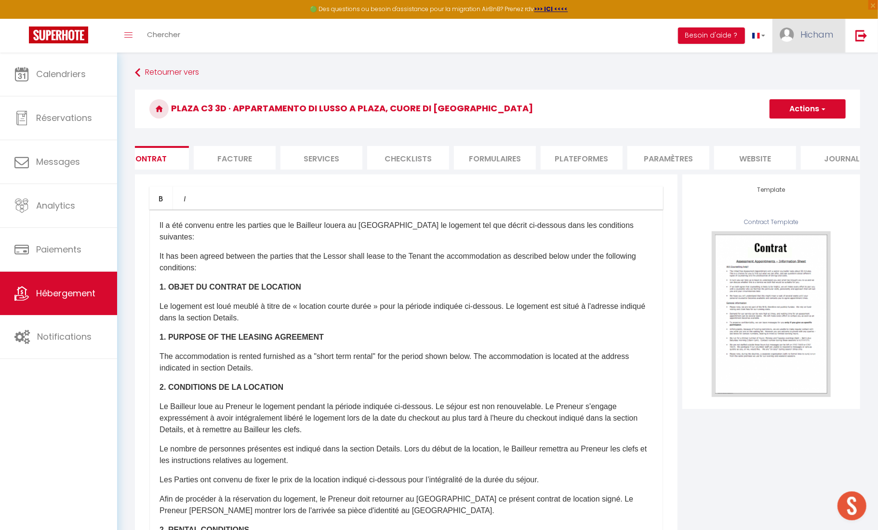
click at [801, 30] on span "Hicham" at bounding box center [816, 34] width 33 height 12
click at [802, 84] on link "Équipe" at bounding box center [806, 84] width 71 height 16
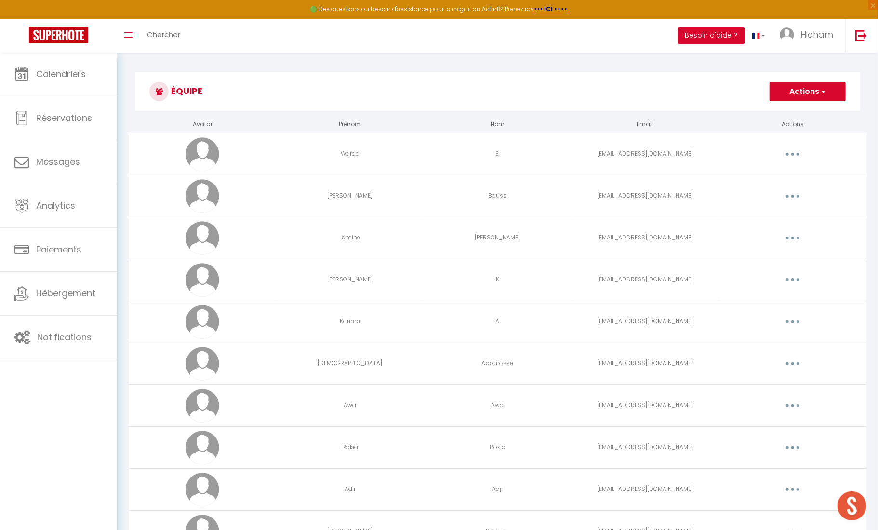
click at [791, 159] on button "button" at bounding box center [792, 154] width 27 height 15
click at [771, 174] on link "Editer" at bounding box center [767, 176] width 71 height 16
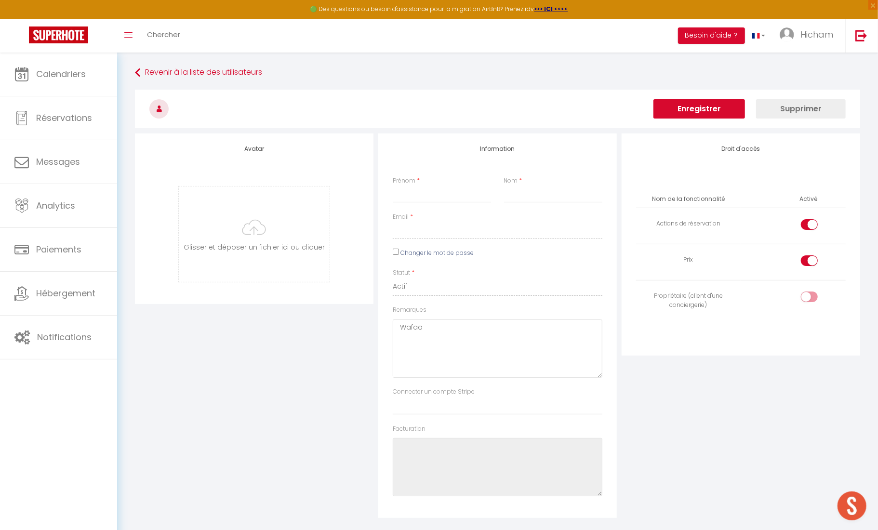
type input "Wafaa"
type input "El"
type input "[EMAIL_ADDRESS][DOMAIN_NAME]"
type textarea "[URL][DOMAIN_NAME]"
checkbox input "true"
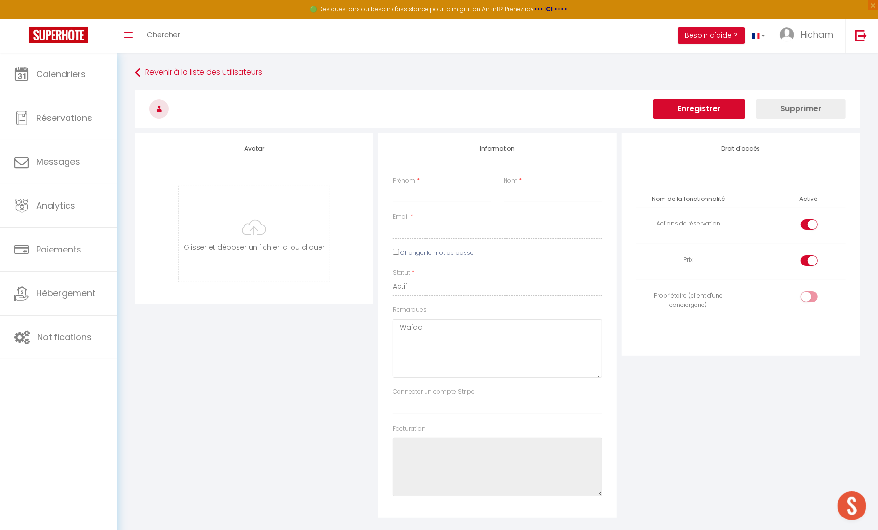
checkbox input "true"
checkbox input "false"
checkbox input "true"
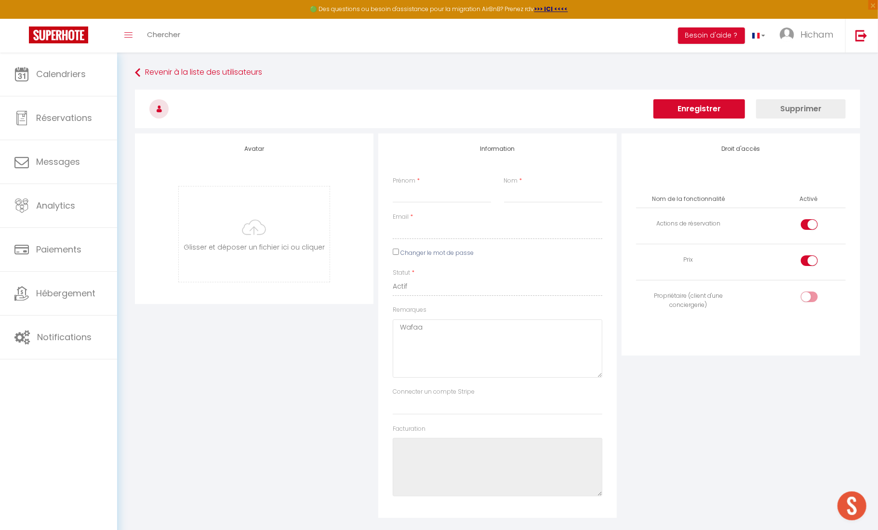
checkbox input "true"
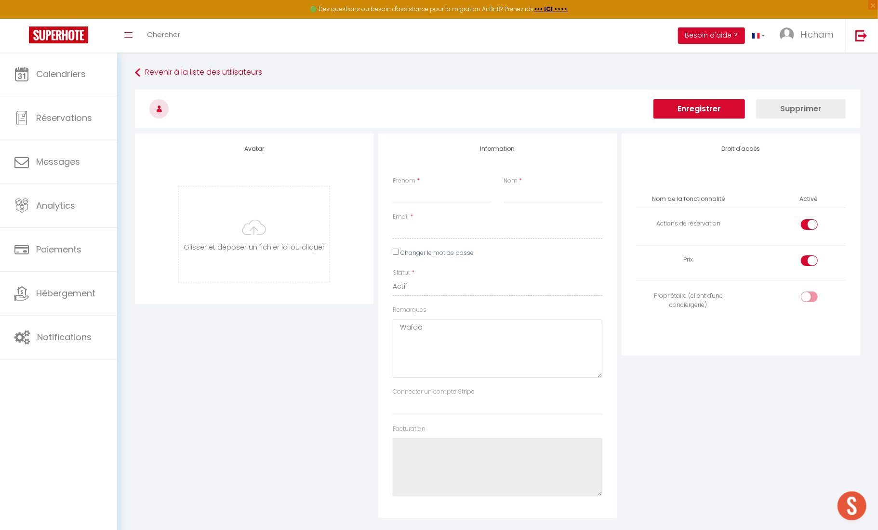
checkbox input "true"
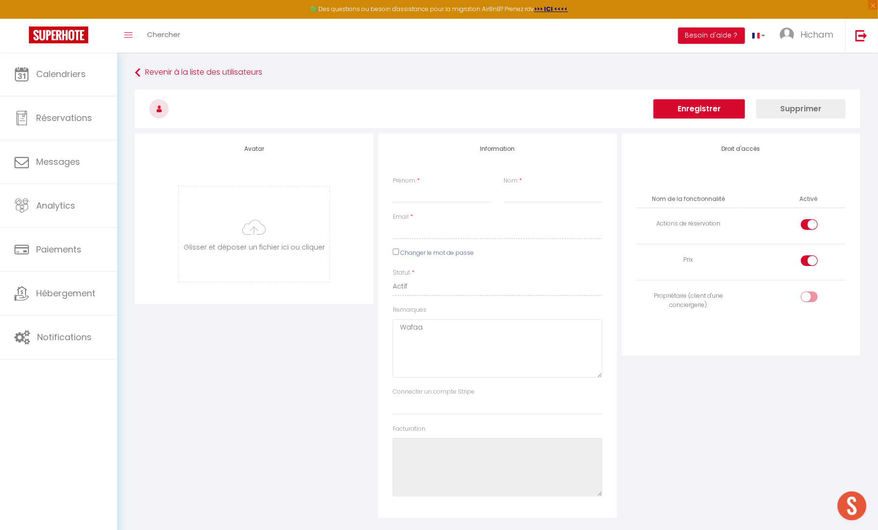
checkbox input "true"
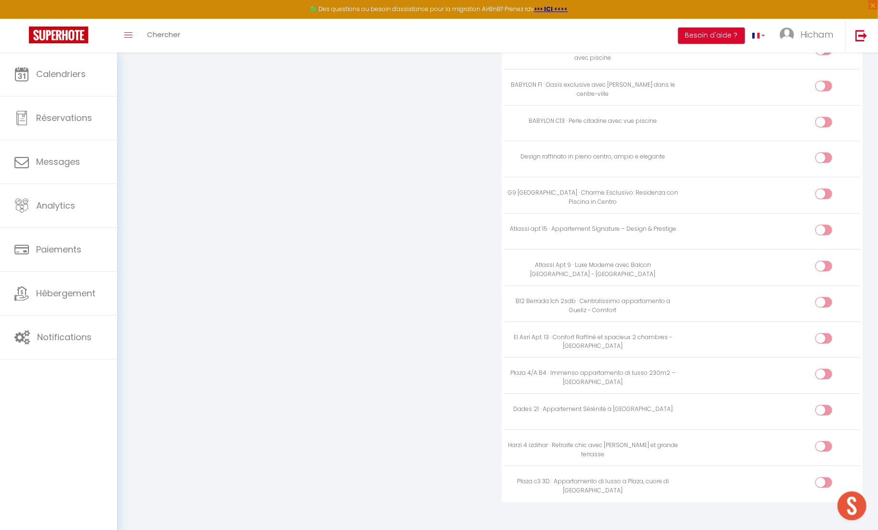
scroll to position [1410, 0]
click at [825, 479] on input "checkbox" at bounding box center [832, 486] width 17 height 14
checkbox input "true"
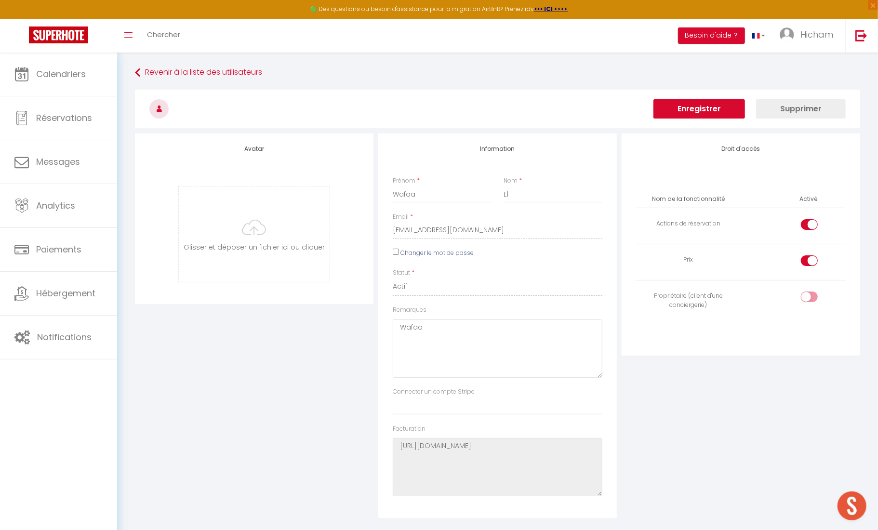
scroll to position [0, 0]
click at [706, 107] on button "Enregistrer" at bounding box center [699, 108] width 92 height 19
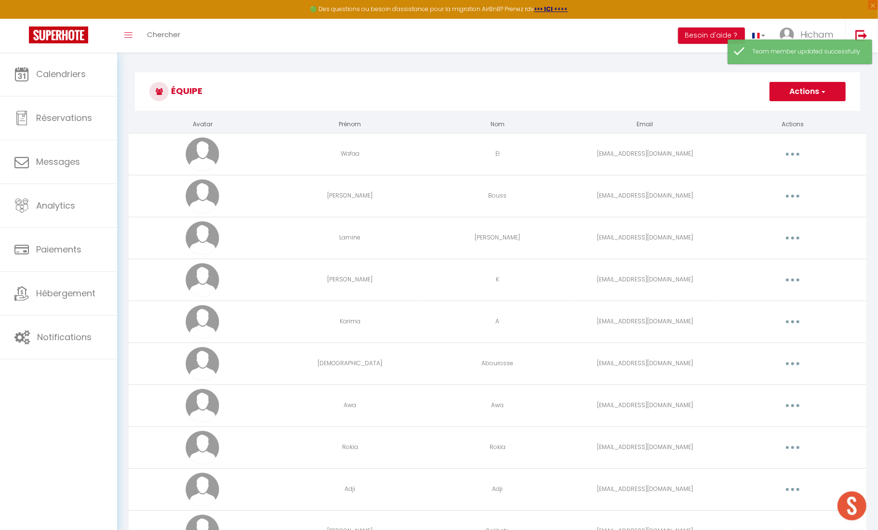
click at [795, 190] on button "button" at bounding box center [792, 195] width 27 height 15
click at [765, 215] on link "Editer" at bounding box center [767, 218] width 71 height 16
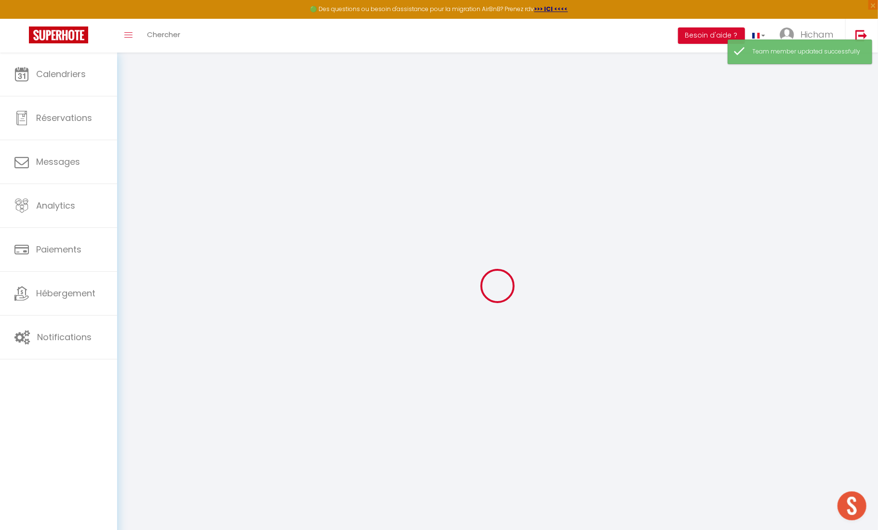
type input "[PERSON_NAME]"
type input "Bouss"
type input "[EMAIL_ADDRESS][DOMAIN_NAME]"
type textarea "Propriétaire Babylon F - 1"
type textarea "[URL][DOMAIN_NAME]"
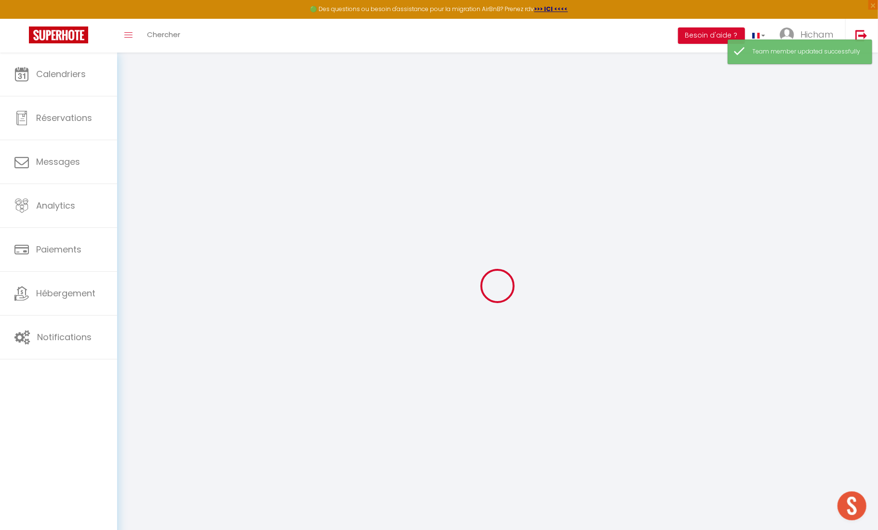
checkbox input "true"
checkbox input "false"
checkbox input "true"
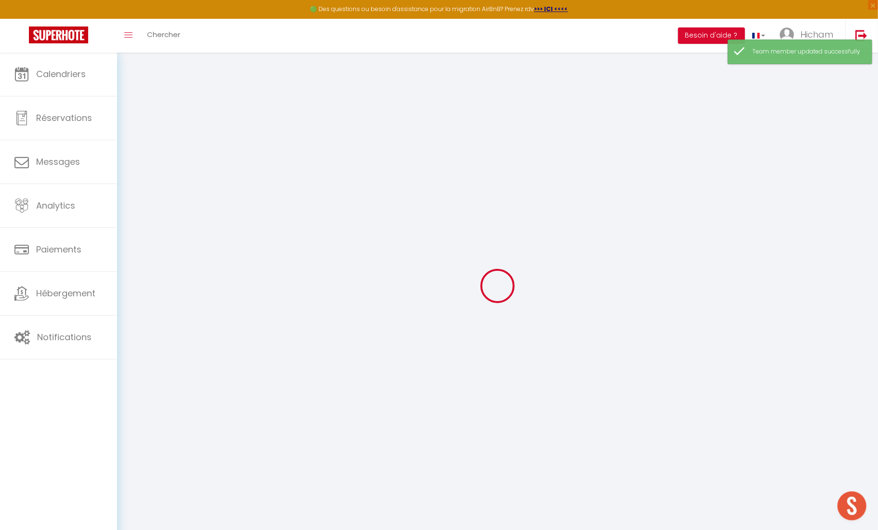
checkbox input "true"
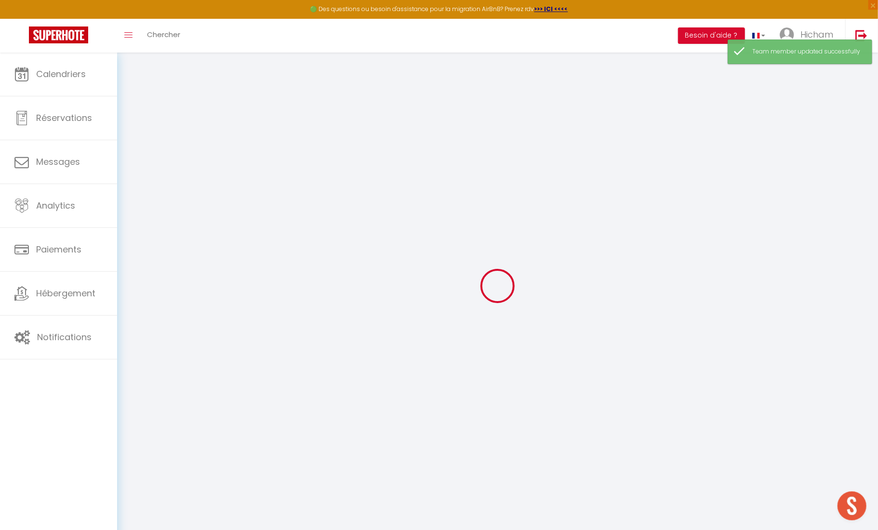
checkbox input "true"
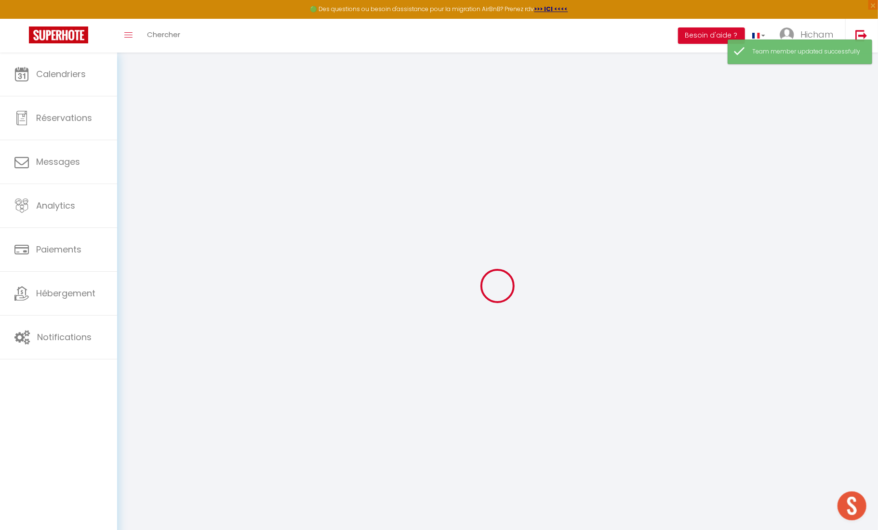
checkbox input "true"
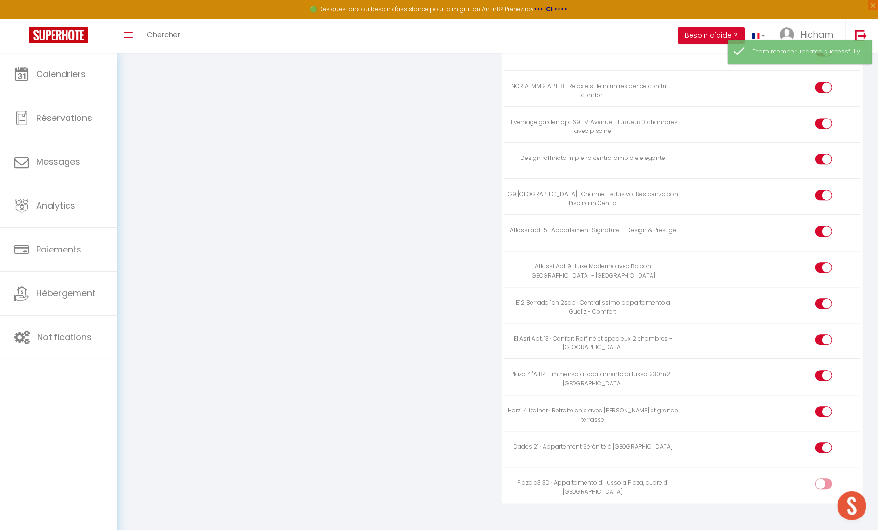
click at [827, 479] on input "checkbox" at bounding box center [832, 486] width 17 height 14
checkbox input "true"
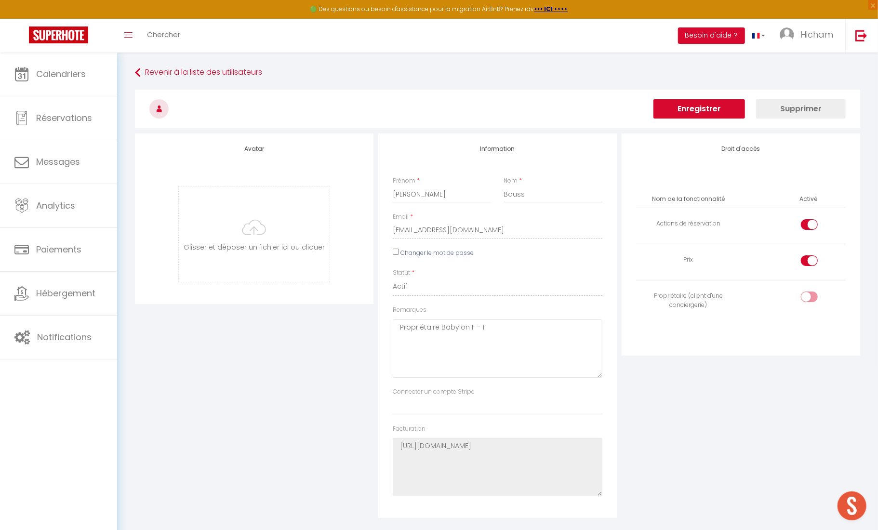
click at [698, 108] on button "Enregistrer" at bounding box center [699, 108] width 92 height 19
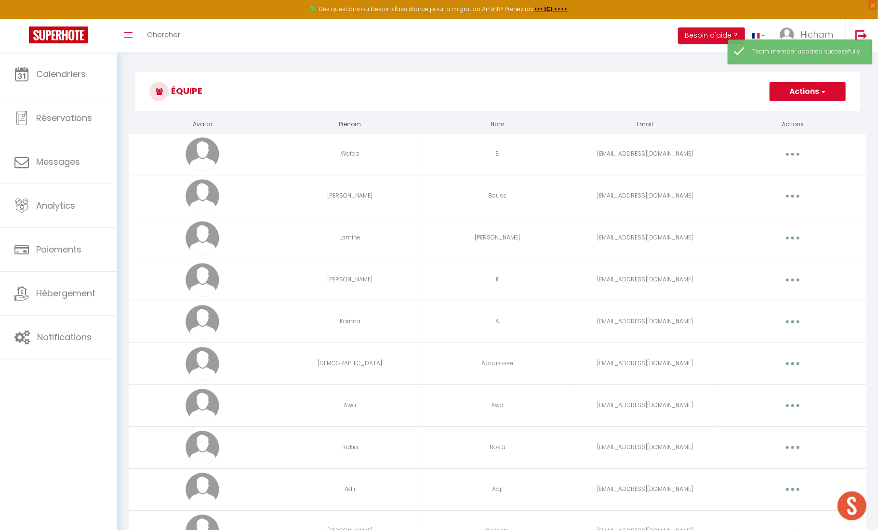
click at [789, 240] on button "button" at bounding box center [792, 237] width 27 height 15
click at [757, 256] on link "Editer" at bounding box center [767, 260] width 71 height 16
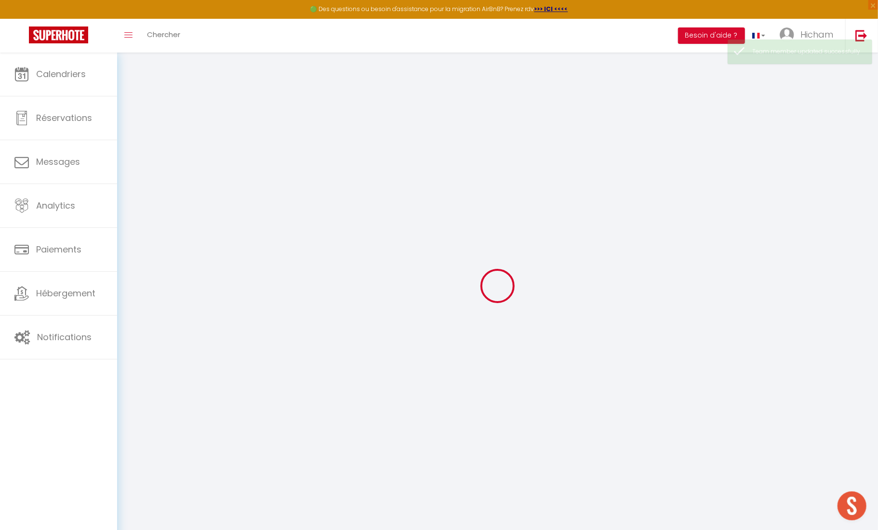
type input "Lamine"
type input "[PERSON_NAME]"
type input "[EMAIL_ADDRESS][DOMAIN_NAME]"
type textarea "[URL][DOMAIN_NAME]"
checkbox input "true"
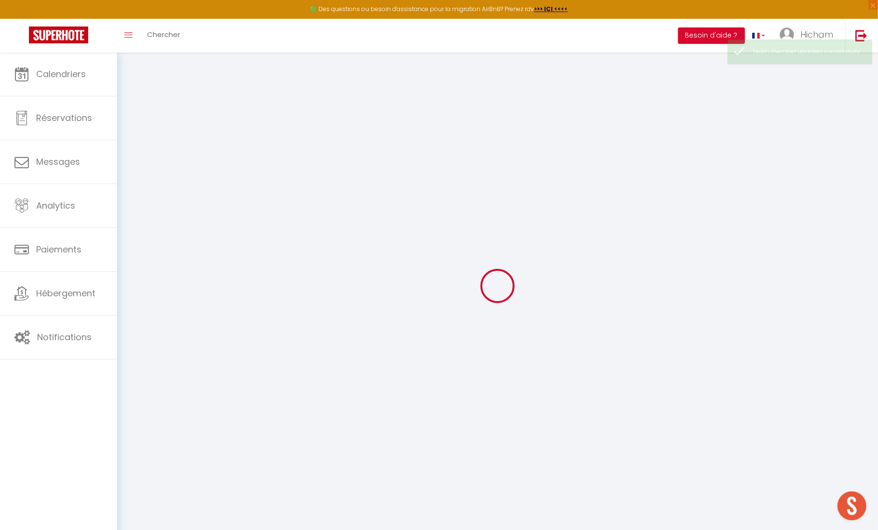
checkbox input "false"
checkbox input "true"
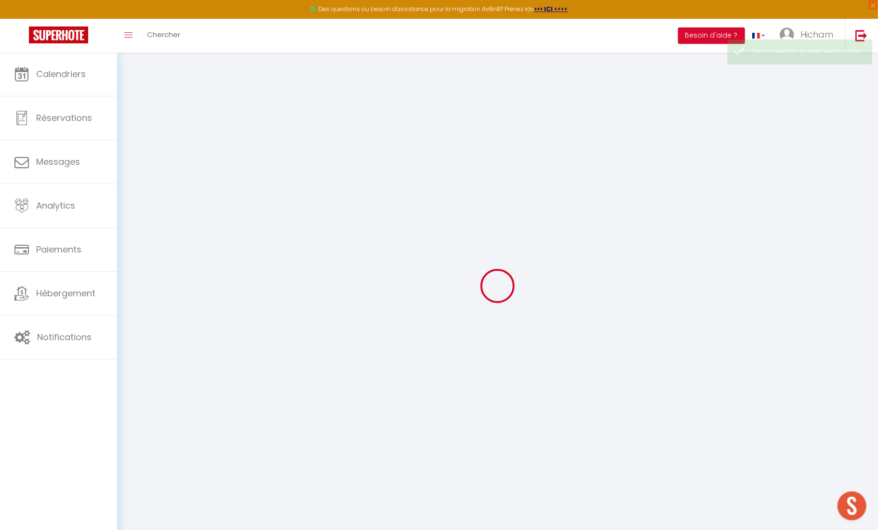
checkbox input "true"
checkbox input "false"
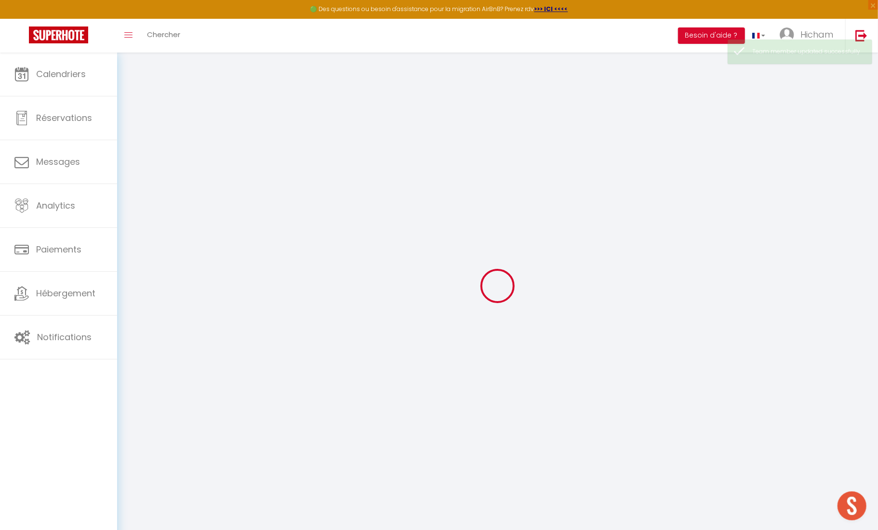
checkbox input "false"
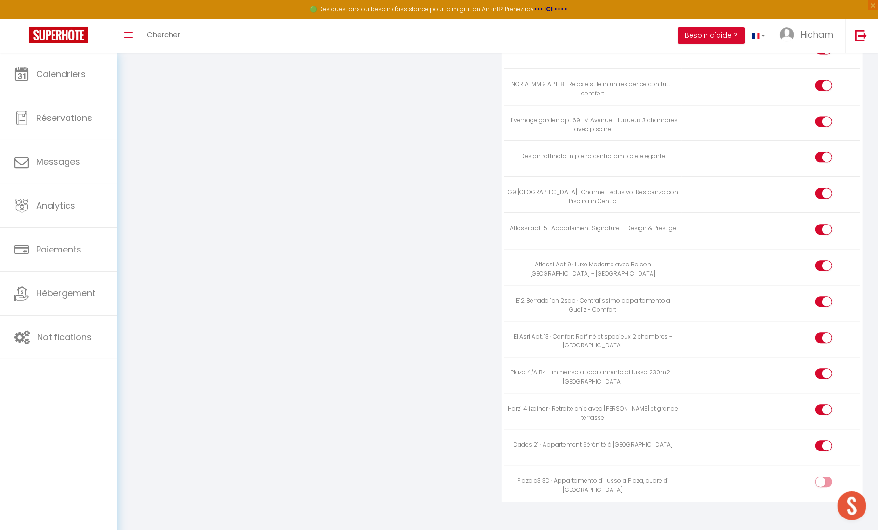
scroll to position [1410, 0]
click at [827, 479] on input "checkbox" at bounding box center [832, 486] width 17 height 14
checkbox input "true"
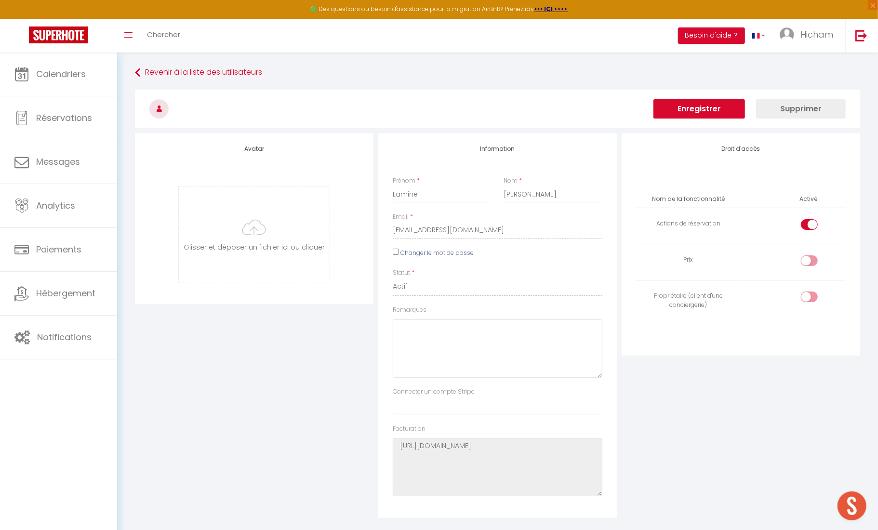
scroll to position [0, 0]
click at [688, 112] on button "Enregistrer" at bounding box center [699, 108] width 92 height 19
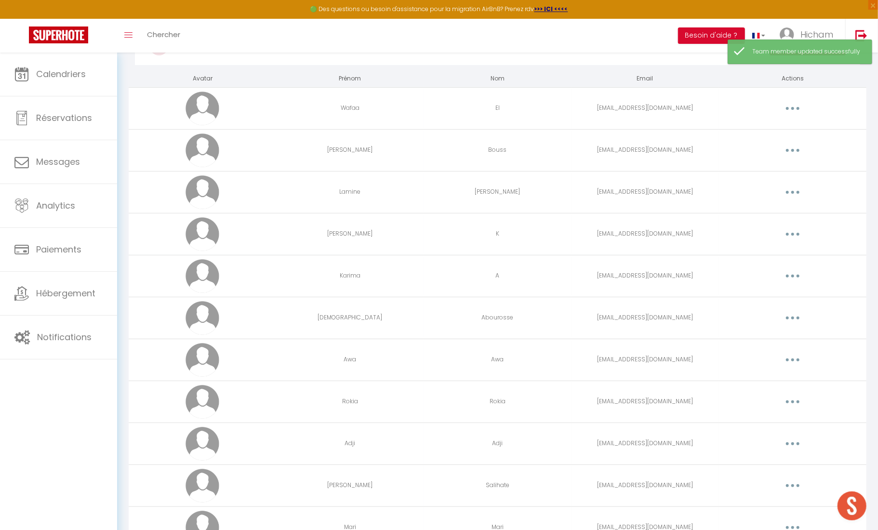
scroll to position [50, 0]
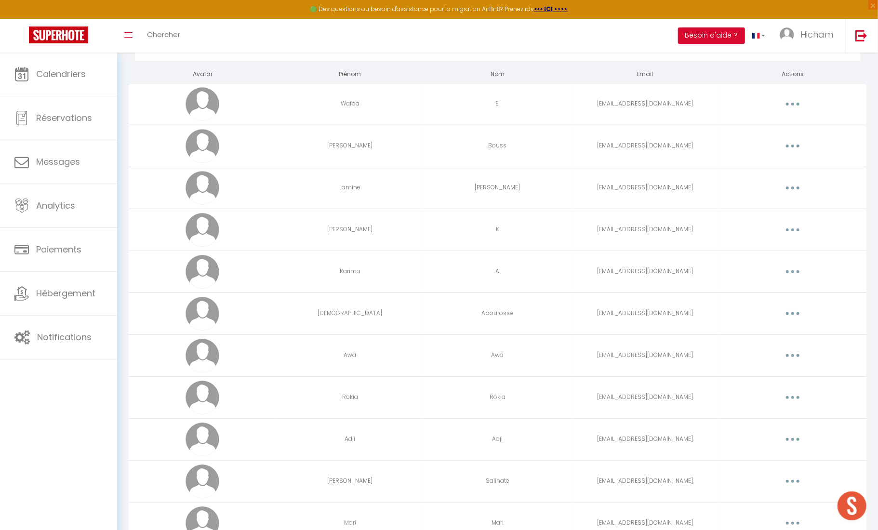
click at [791, 399] on button "button" at bounding box center [792, 397] width 27 height 15
click at [763, 418] on link "Editer" at bounding box center [767, 420] width 71 height 16
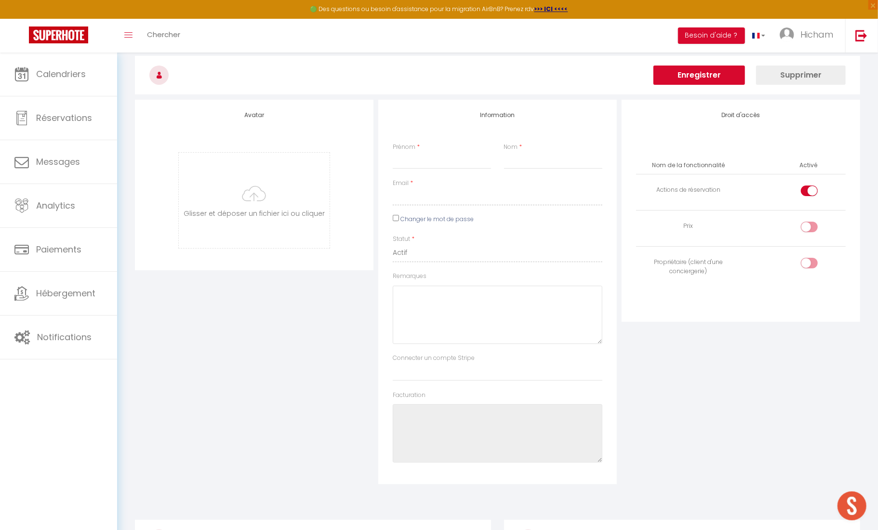
type input "Rokia"
type input "[EMAIL_ADDRESS][DOMAIN_NAME]"
type textarea "[URL][DOMAIN_NAME]"
checkbox input "true"
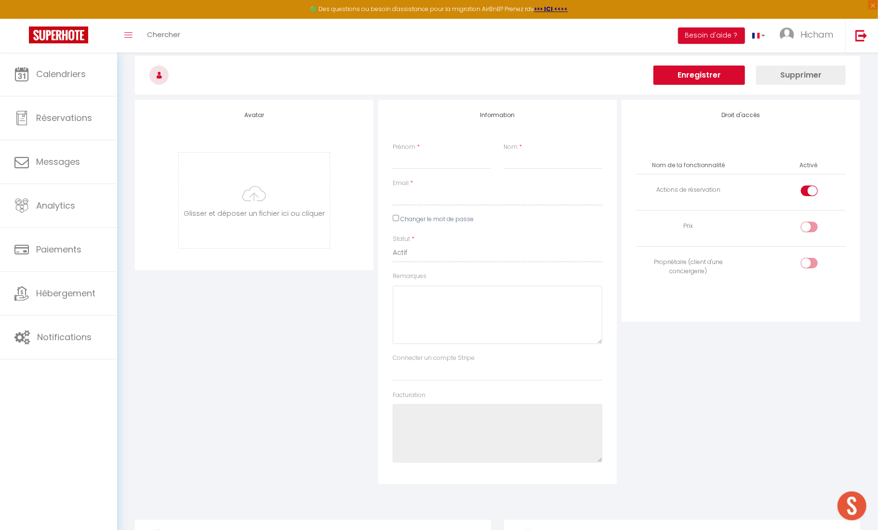
checkbox input "false"
checkbox input "true"
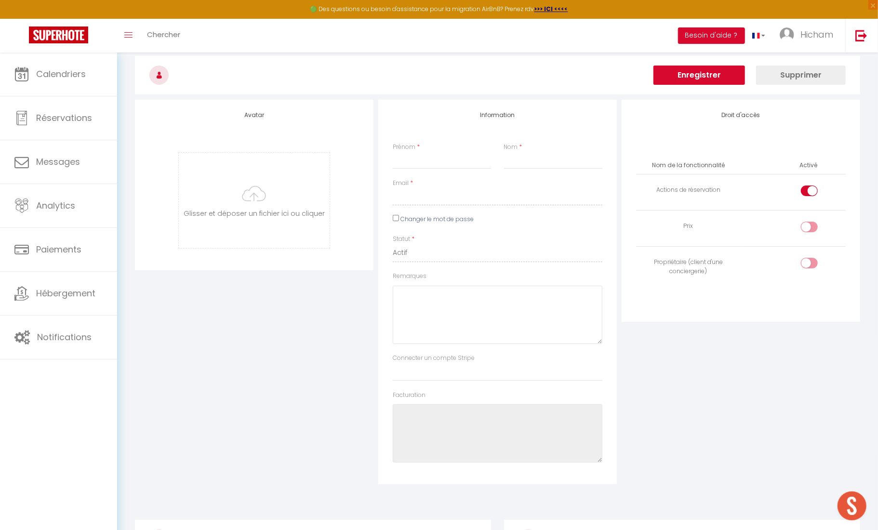
checkbox input "true"
checkbox input "false"
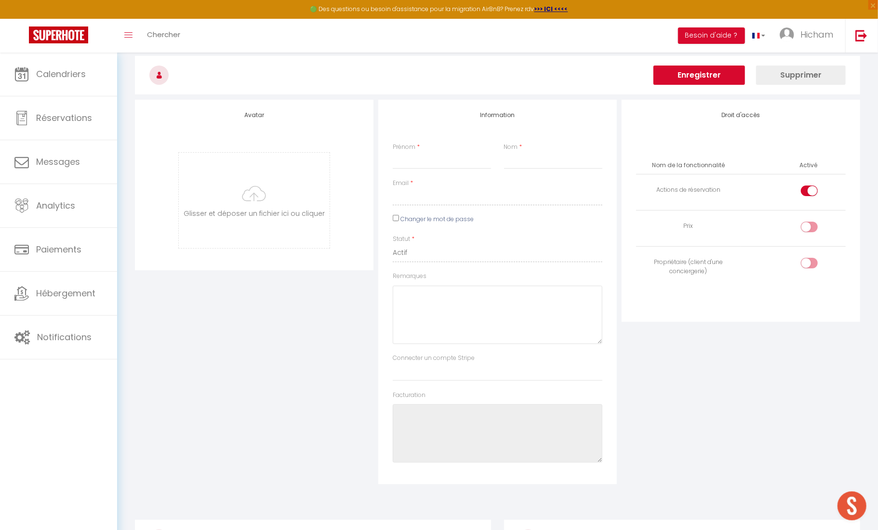
checkbox input "false"
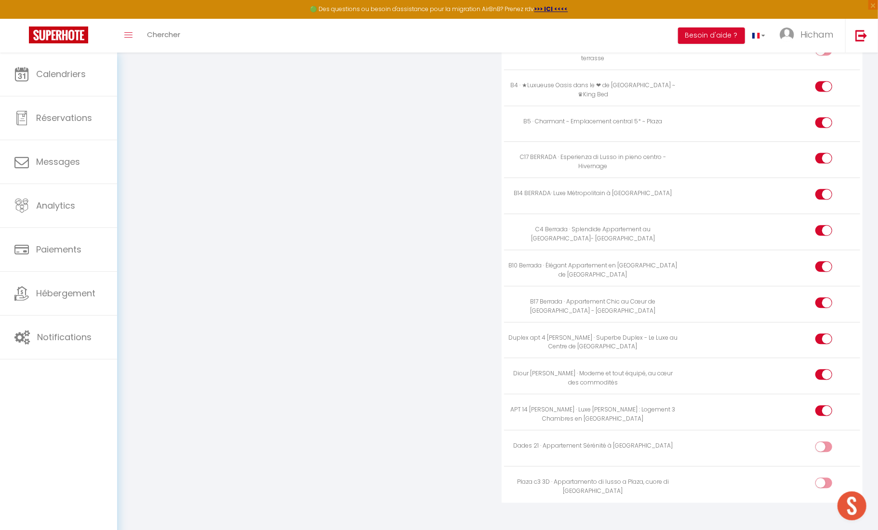
scroll to position [1410, 0]
drag, startPoint x: 825, startPoint y: 431, endPoint x: 827, endPoint y: 453, distance: 21.3
click at [825, 442] on input "checkbox" at bounding box center [832, 449] width 17 height 14
checkbox input "true"
click at [827, 479] on input "checkbox" at bounding box center [832, 486] width 17 height 14
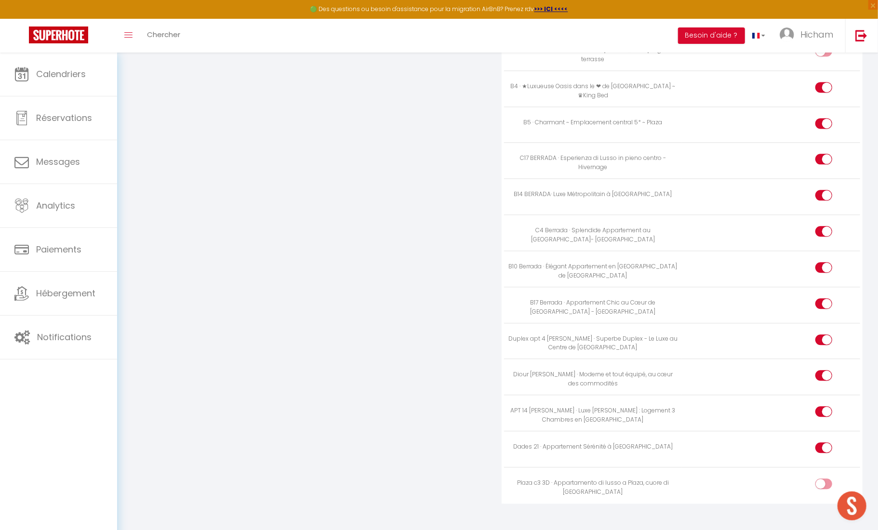
checkbox input "true"
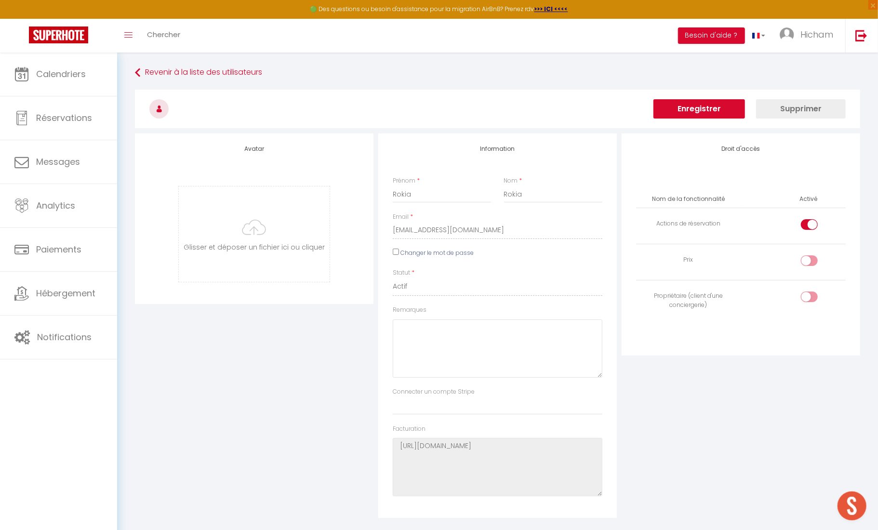
scroll to position [0, 0]
click at [705, 117] on button "Enregistrer" at bounding box center [699, 108] width 92 height 19
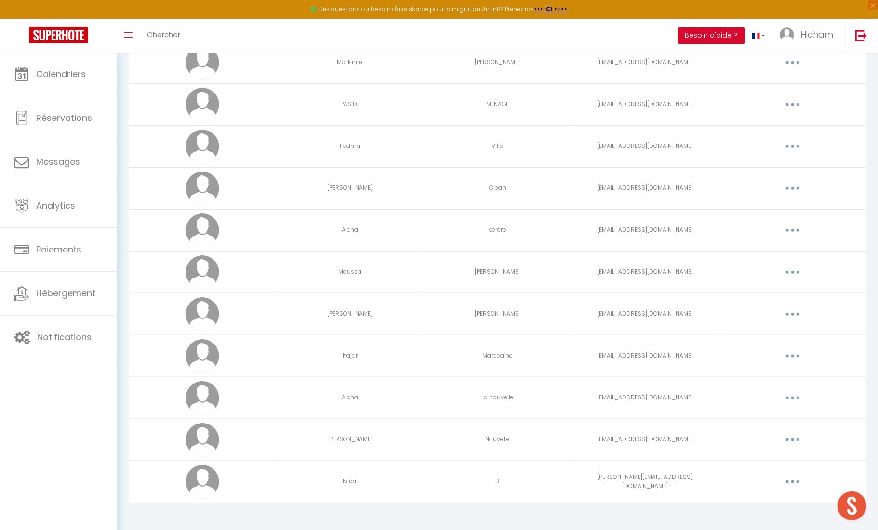
scroll to position [604, 0]
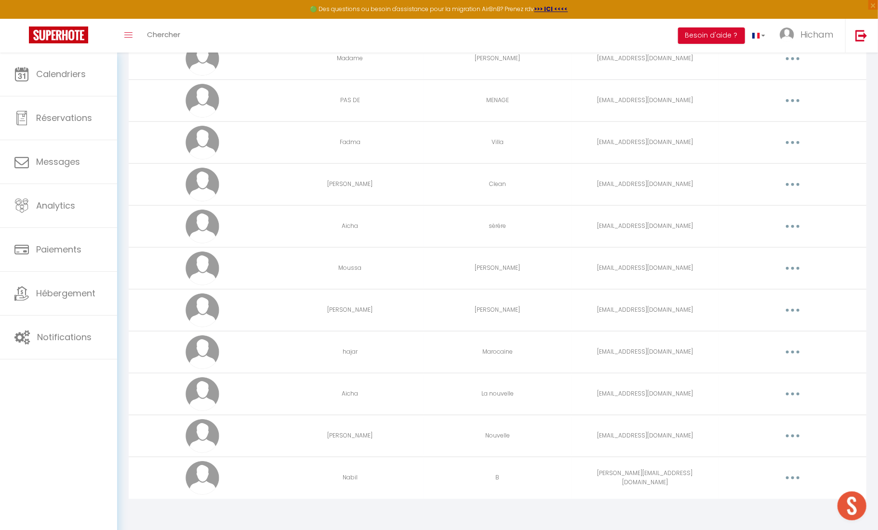
drag, startPoint x: 794, startPoint y: 270, endPoint x: 778, endPoint y: 280, distance: 19.3
click at [794, 270] on button "button" at bounding box center [792, 268] width 27 height 15
click at [765, 288] on link "Editer" at bounding box center [767, 290] width 71 height 16
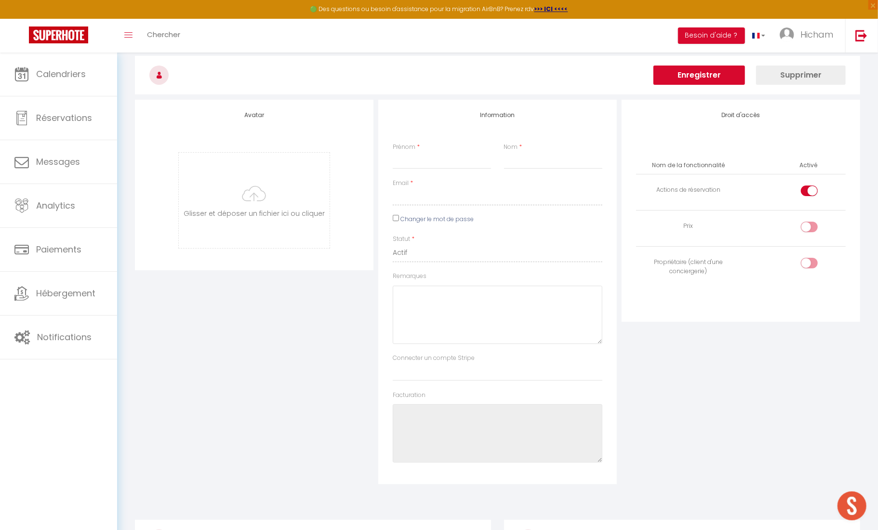
type input "Moussa"
type input "[PERSON_NAME]"
type input "[EMAIL_ADDRESS][DOMAIN_NAME]"
type textarea "[URL][DOMAIN_NAME]"
checkbox input "true"
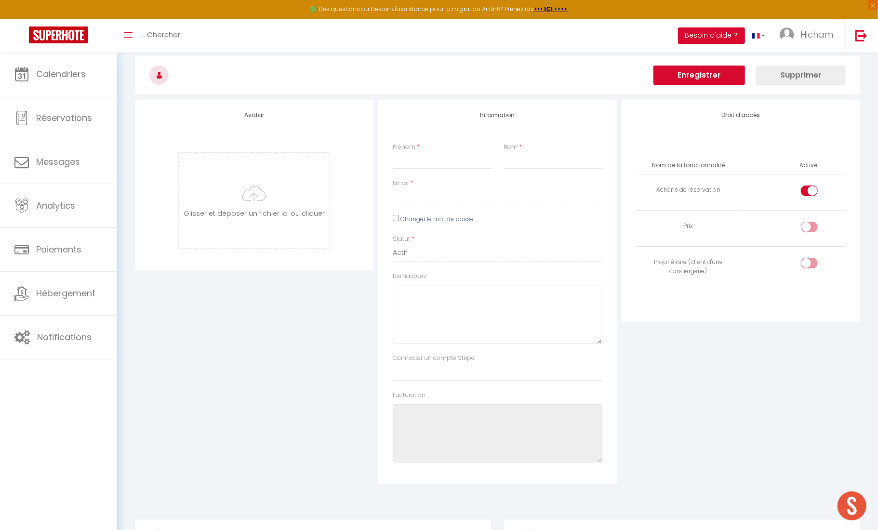
checkbox input "false"
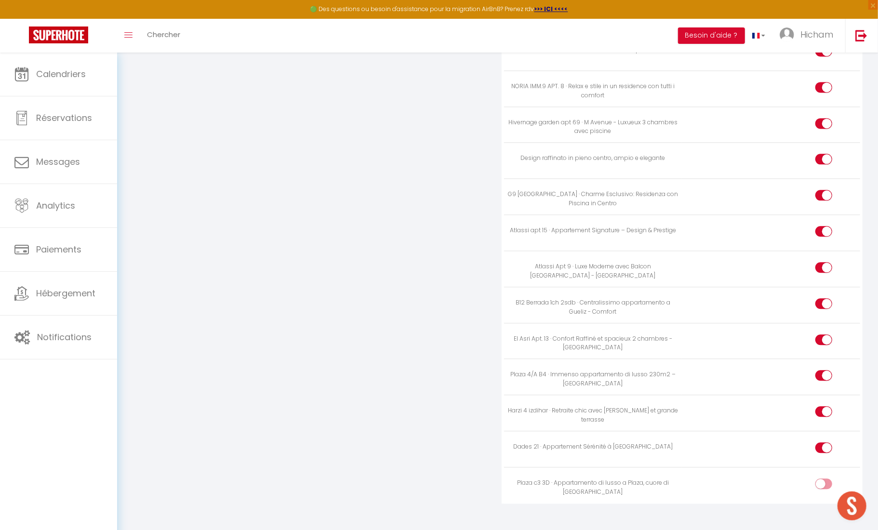
click at [824, 479] on input "checkbox" at bounding box center [832, 486] width 17 height 14
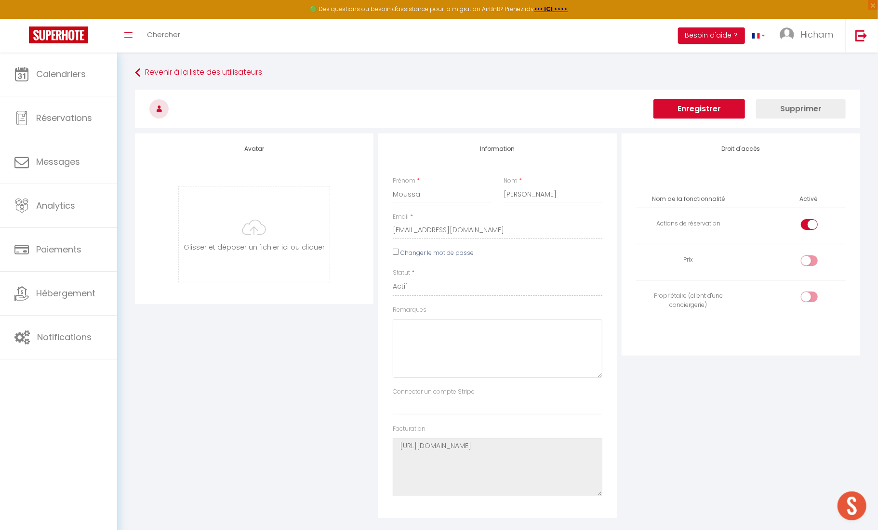
scroll to position [0, 0]
click at [699, 107] on button "Enregistrer" at bounding box center [699, 108] width 92 height 19
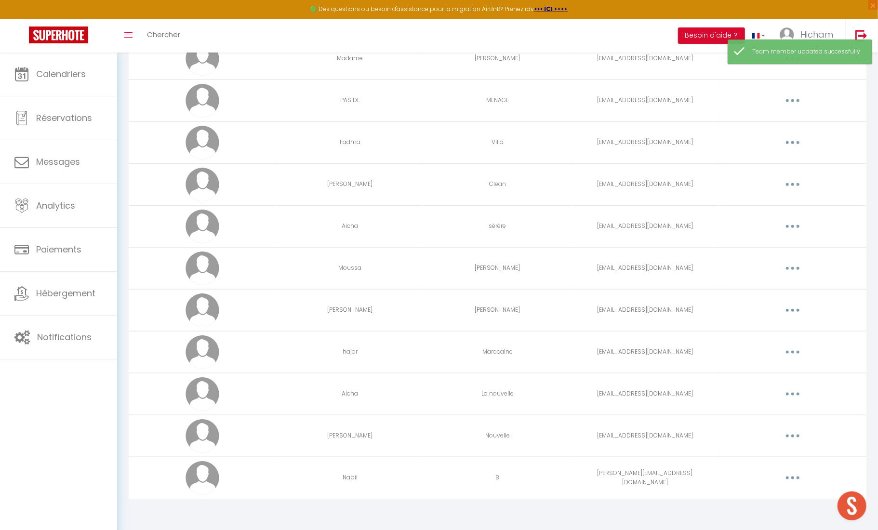
scroll to position [607, 0]
click at [787, 480] on button "button" at bounding box center [792, 477] width 27 height 15
click at [759, 497] on link "Editer" at bounding box center [767, 500] width 71 height 16
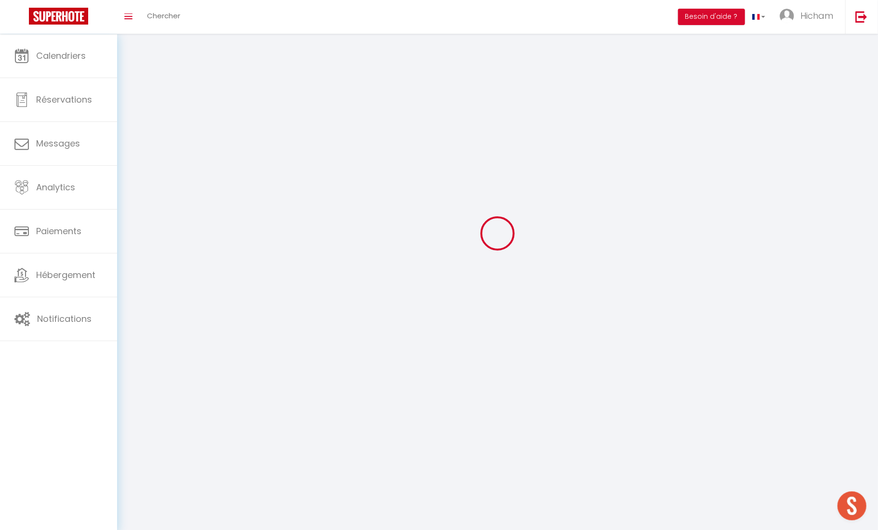
scroll to position [34, 0]
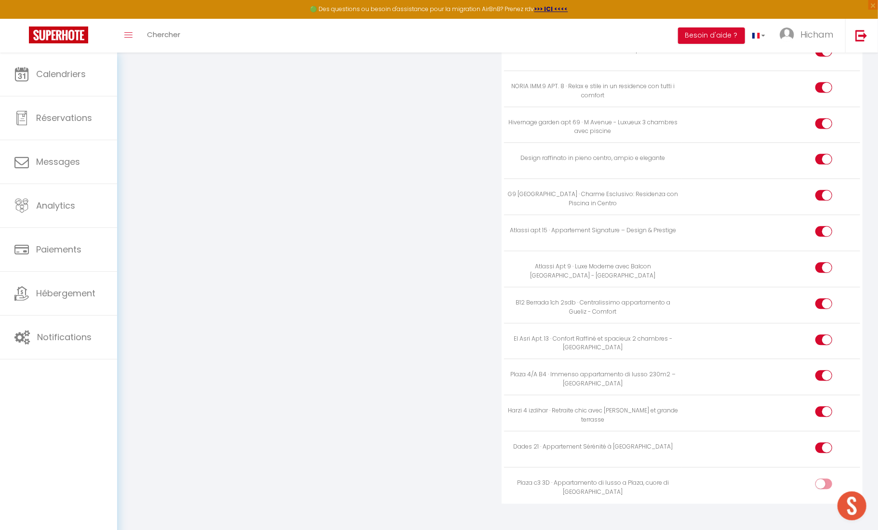
click at [825, 479] on input "checkbox" at bounding box center [832, 486] width 17 height 14
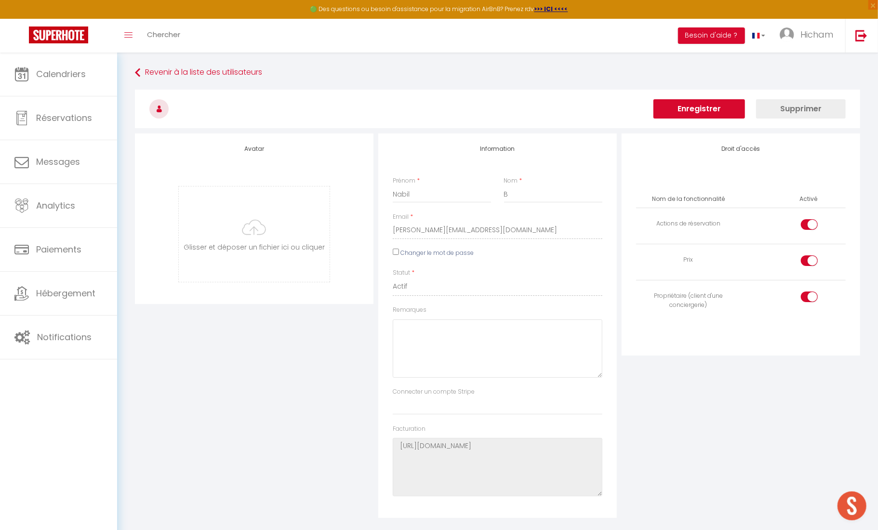
scroll to position [0, 0]
click at [682, 110] on button "Enregistrer" at bounding box center [699, 108] width 92 height 19
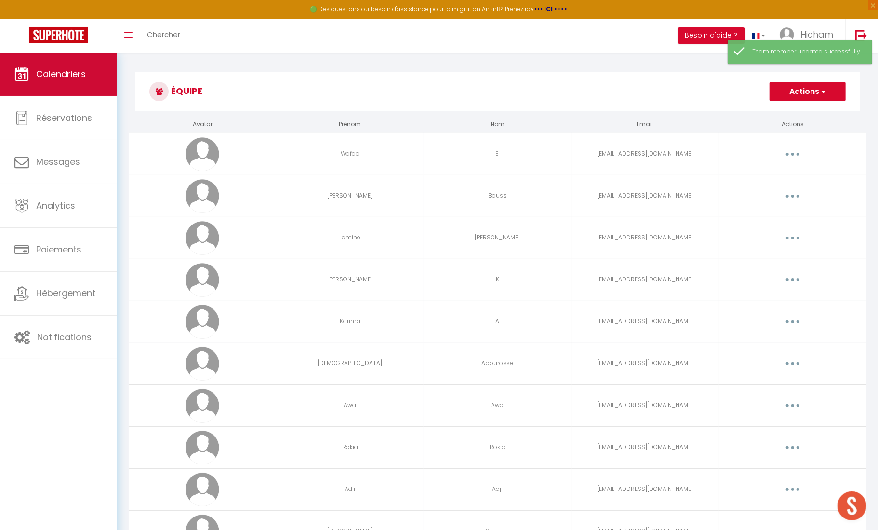
click at [60, 86] on link "Calendriers" at bounding box center [58, 74] width 117 height 43
